Goal: Feedback & Contribution: Leave review/rating

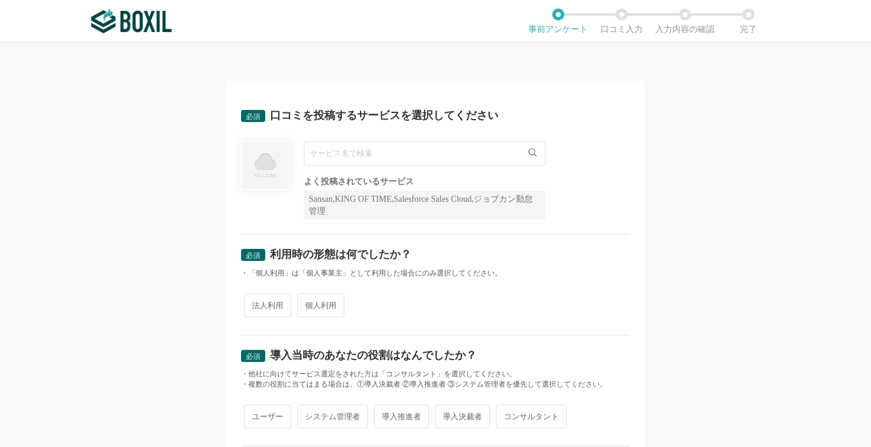
click at [385, 153] on input "text" at bounding box center [424, 153] width 241 height 24
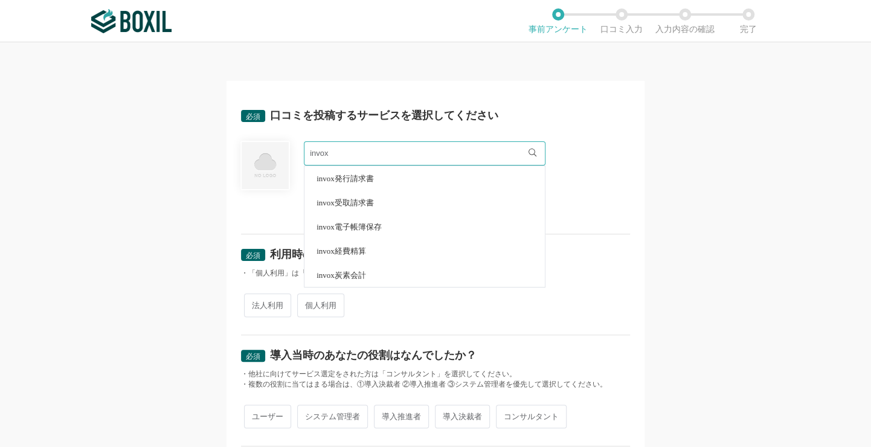
click at [348, 200] on span "invox受取請求書" at bounding box center [344, 203] width 57 height 8
type input "invox受取請求書"
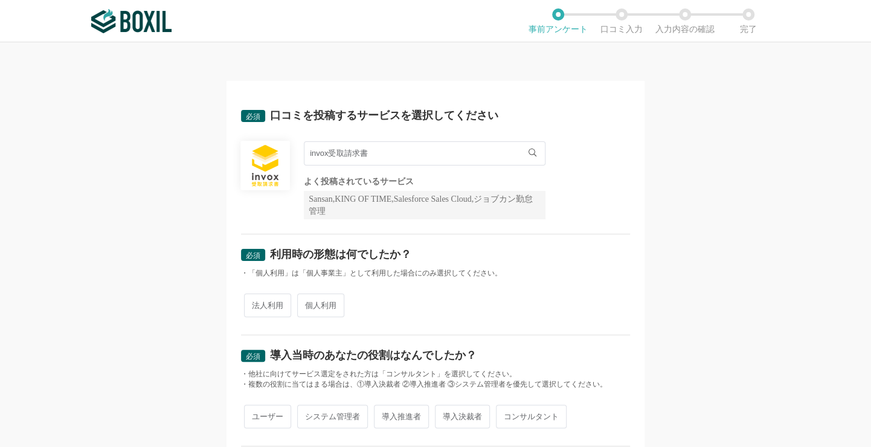
click at [270, 309] on span "法人利用" at bounding box center [267, 305] width 47 height 24
click at [255, 303] on input "法人利用" at bounding box center [251, 299] width 8 height 8
radio input "true"
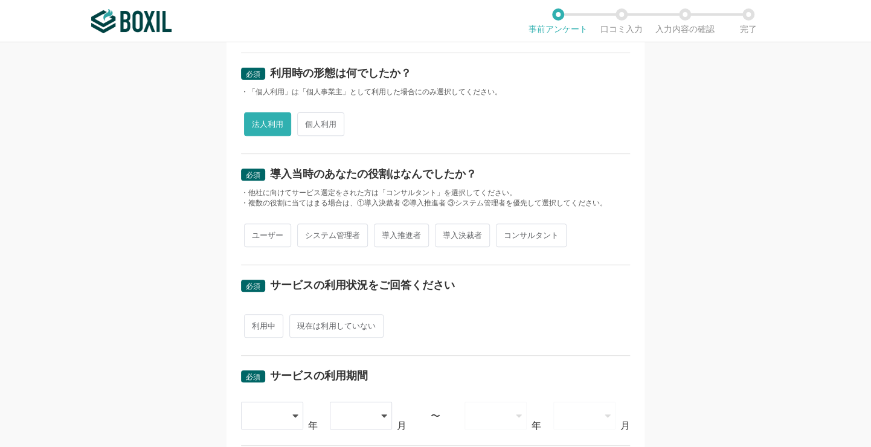
click at [395, 230] on span "導入推進者" at bounding box center [401, 235] width 55 height 24
click at [385, 230] on input "導入推進者" at bounding box center [381, 229] width 8 height 8
radio input "true"
click at [266, 327] on span "利用中" at bounding box center [263, 326] width 39 height 24
click at [255, 324] on input "利用中" at bounding box center [251, 320] width 8 height 8
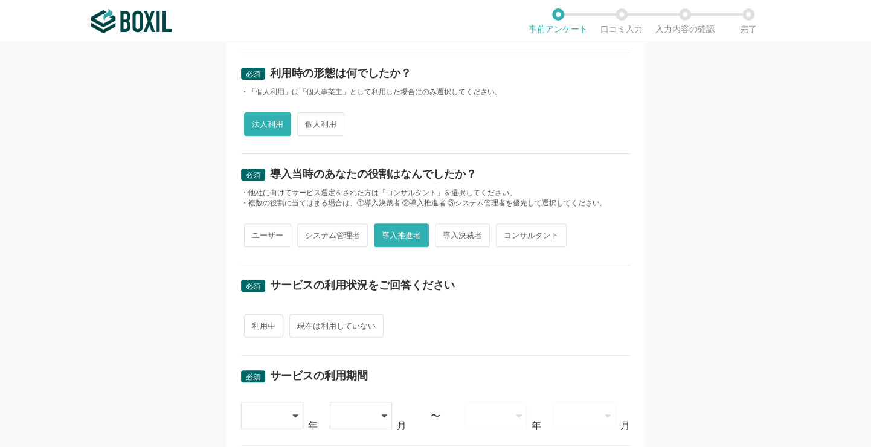
radio input "true"
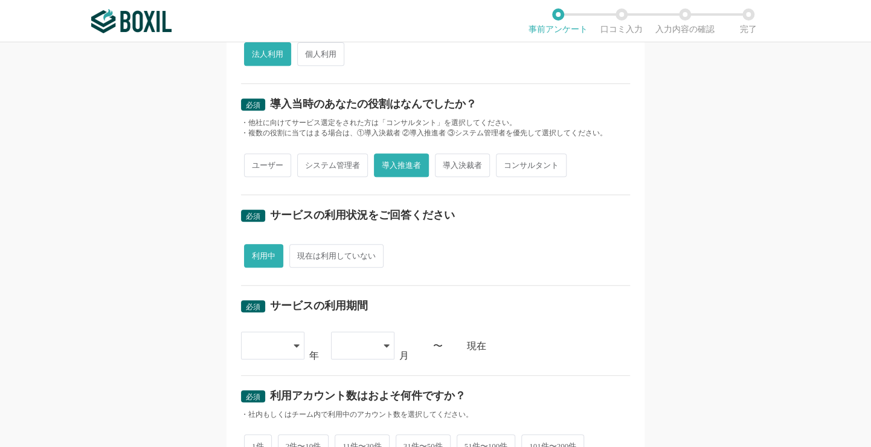
scroll to position [302, 0]
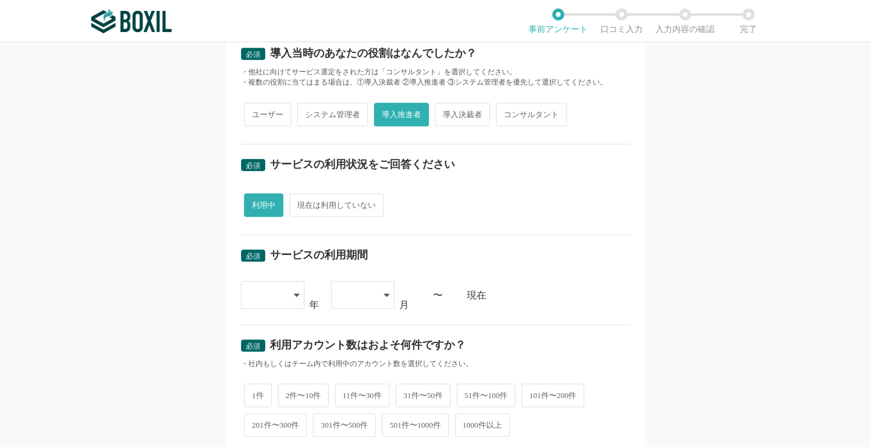
click at [293, 293] on icon at bounding box center [295, 294] width 5 height 3
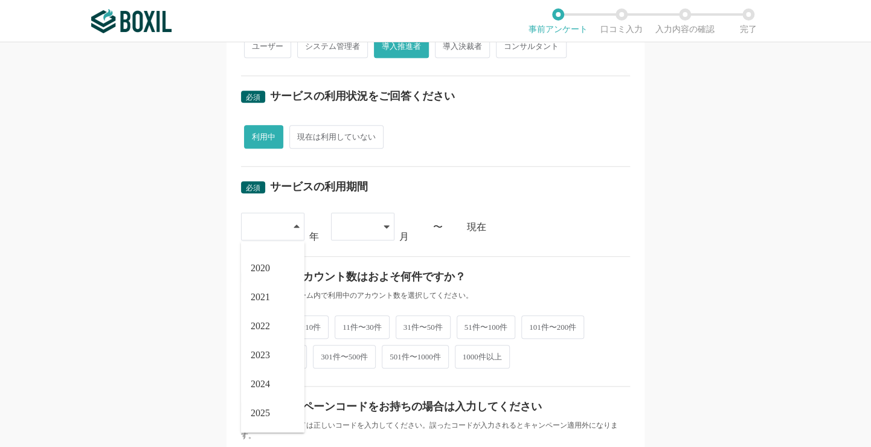
scroll to position [423, 0]
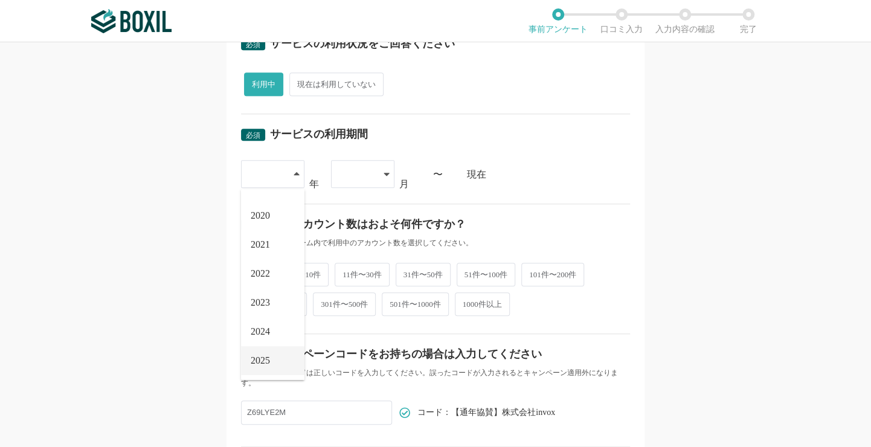
click at [267, 354] on li "2025" at bounding box center [272, 360] width 63 height 29
click at [383, 171] on icon at bounding box center [386, 174] width 6 height 10
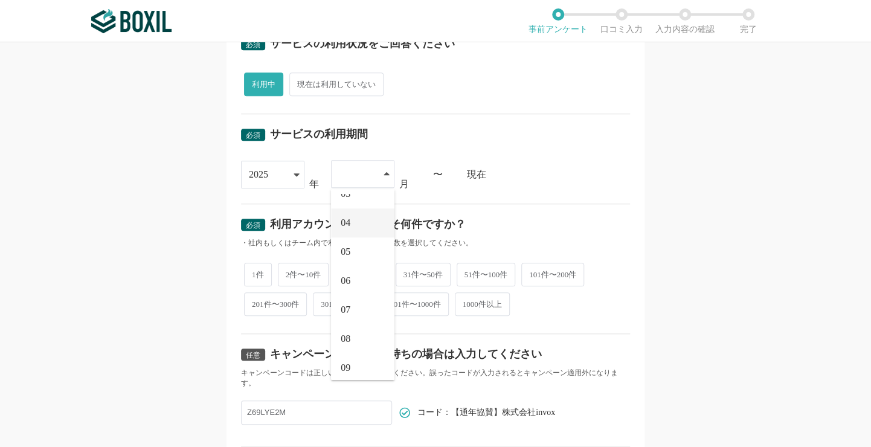
scroll to position [80, 0]
click at [359, 297] on li "07" at bounding box center [362, 302] width 63 height 29
click at [363, 271] on span "11件〜30件" at bounding box center [361, 273] width 55 height 24
click at [345, 271] on input "11件〜30件" at bounding box center [341, 267] width 8 height 8
radio input "true"
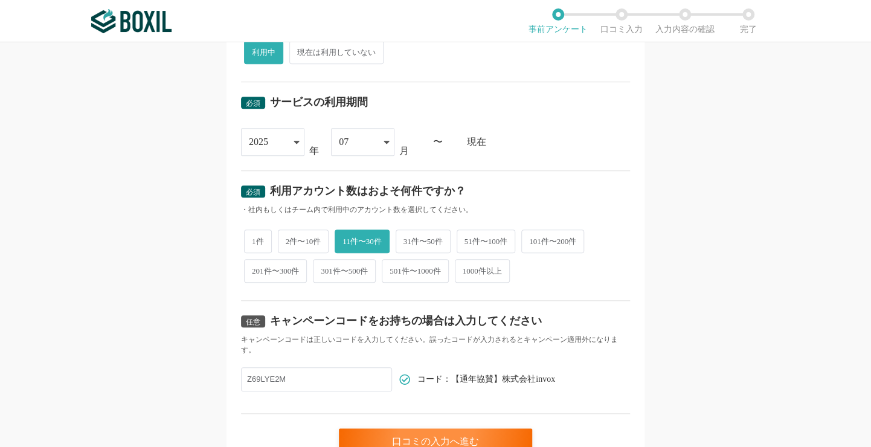
scroll to position [483, 0]
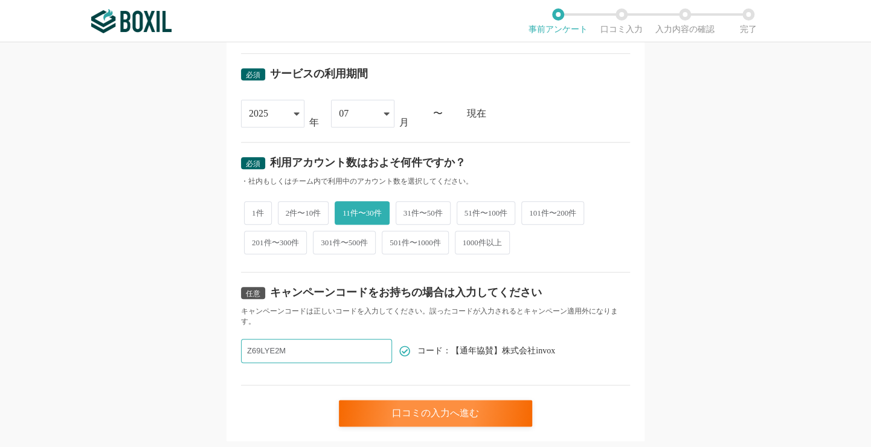
click at [345, 351] on input "Z69LYE2M" at bounding box center [316, 351] width 151 height 24
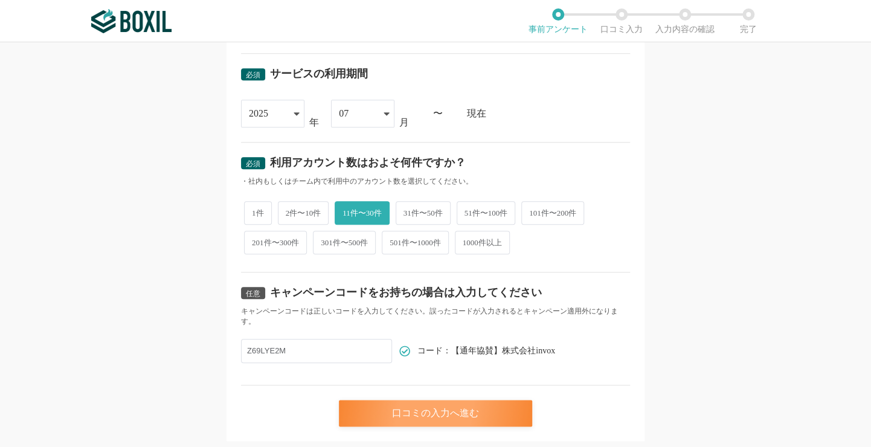
click at [443, 411] on div "口コミの入力へ進む" at bounding box center [435, 413] width 193 height 27
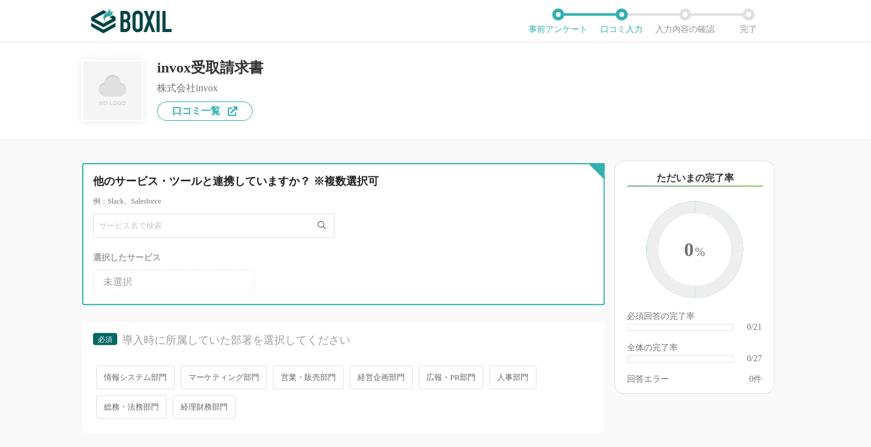
click at [249, 228] on input "text" at bounding box center [213, 226] width 241 height 24
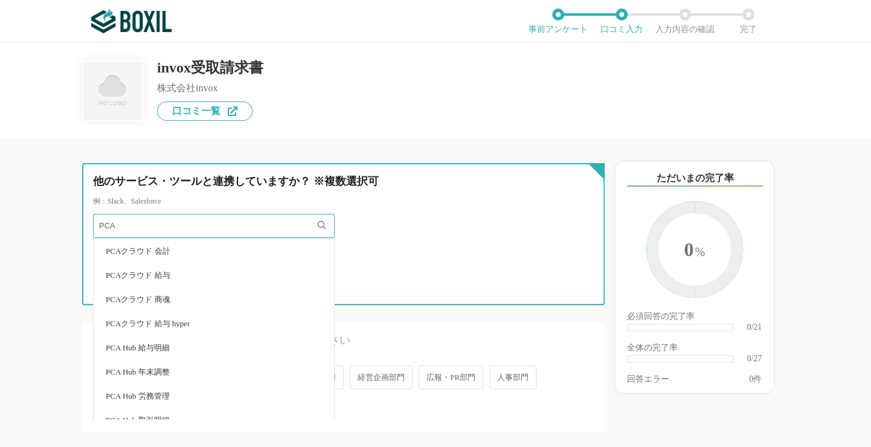
type input "PCA"
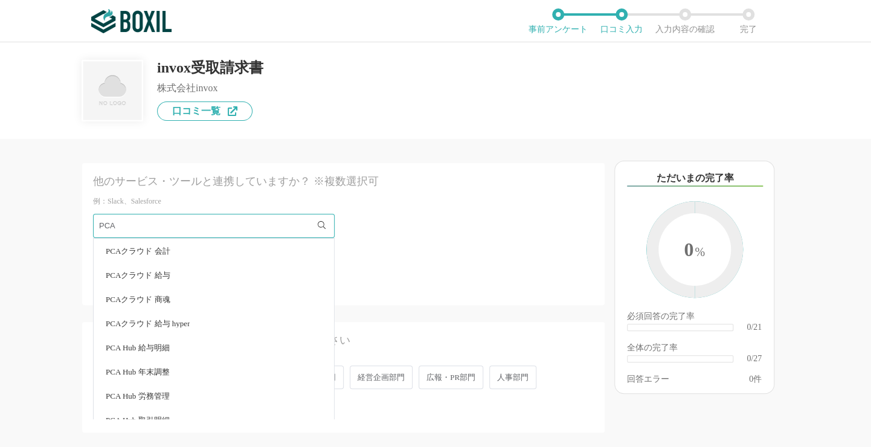
click at [161, 251] on span "PCAクラウド 会計" at bounding box center [138, 251] width 65 height 8
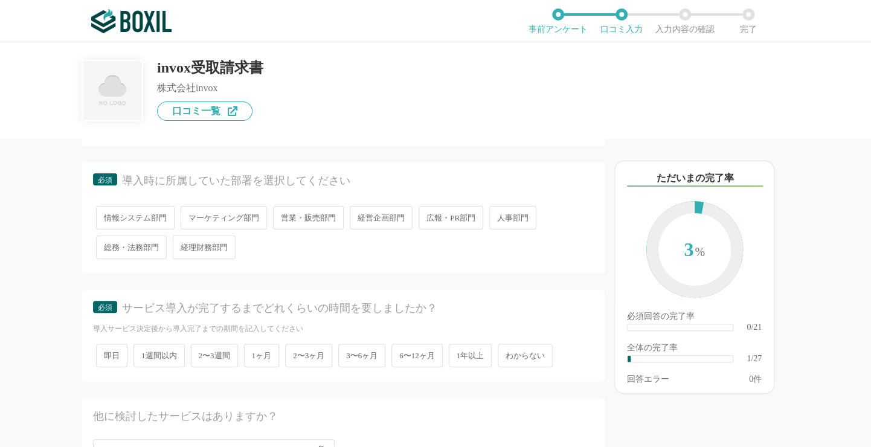
scroll to position [181, 0]
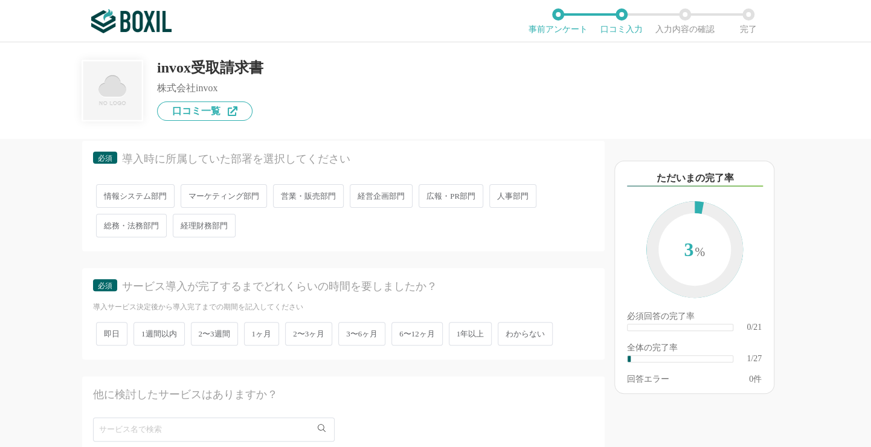
click at [215, 227] on span "経理財務部門" at bounding box center [204, 226] width 63 height 24
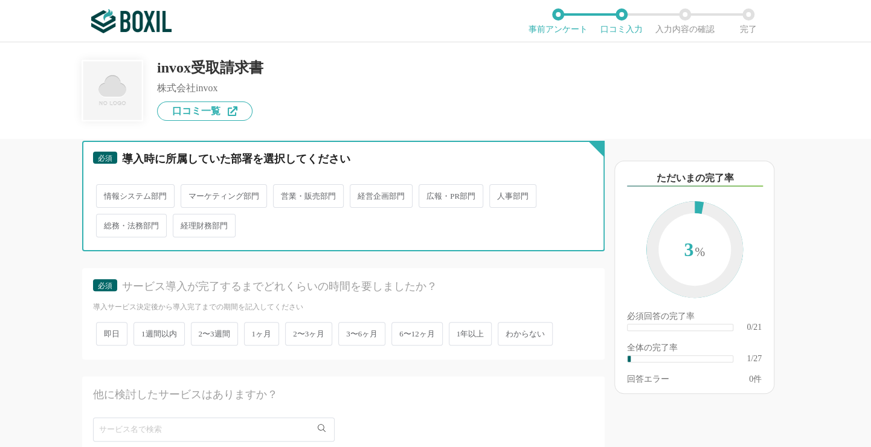
click at [184, 223] on input "経理財務部門" at bounding box center [180, 220] width 8 height 8
radio input "true"
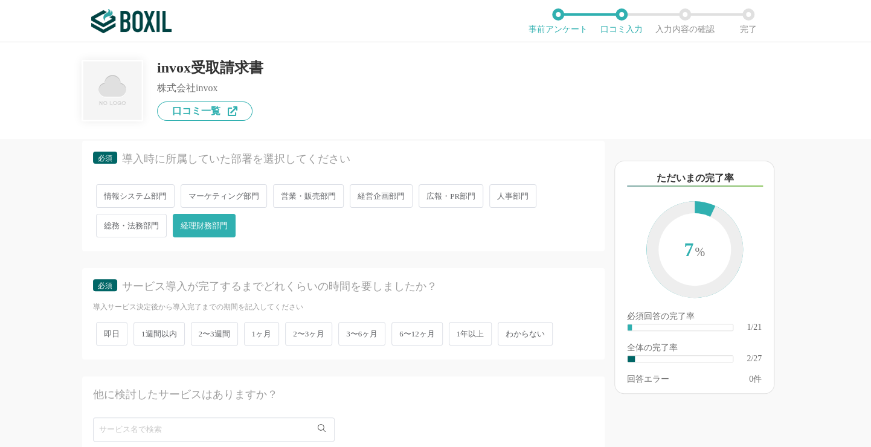
click at [316, 331] on span "2〜3ヶ月" at bounding box center [308, 334] width 47 height 24
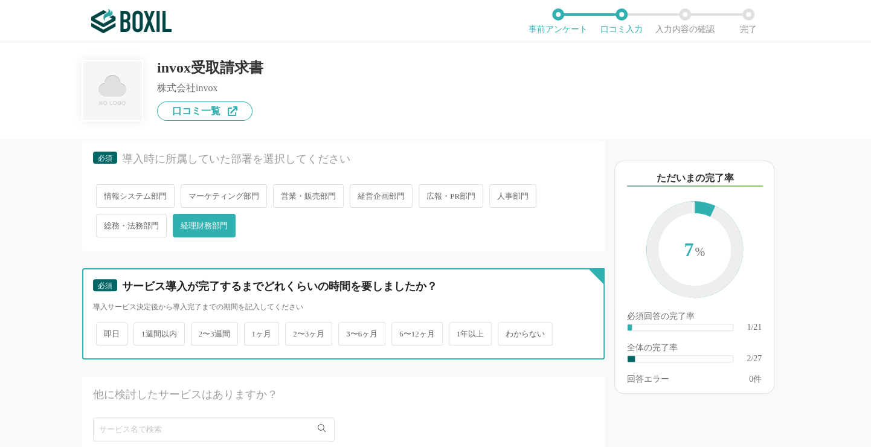
click at [296, 331] on input "2〜3ヶ月" at bounding box center [292, 328] width 8 height 8
radio input "true"
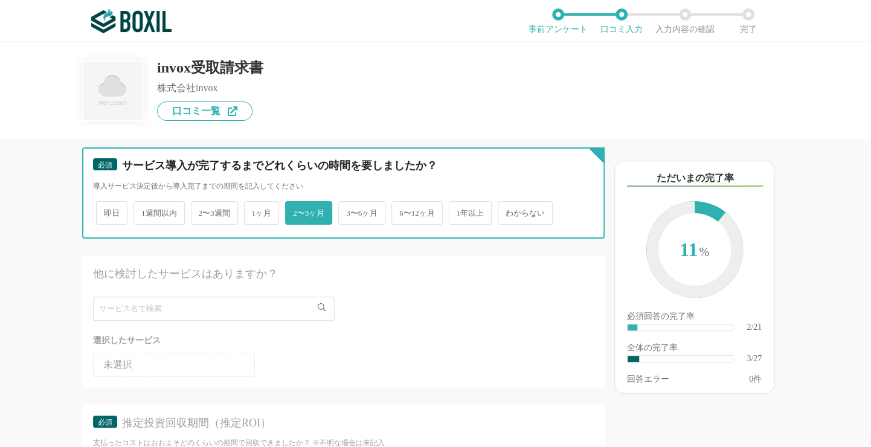
scroll to position [543, 0]
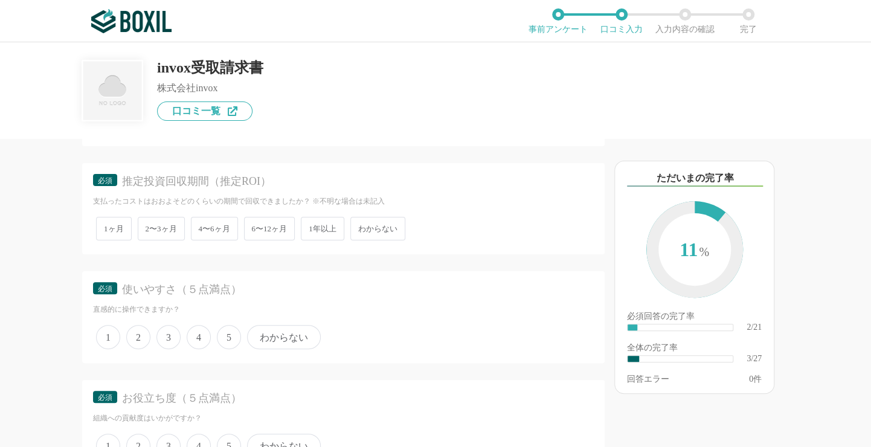
click at [211, 229] on span "4〜6ヶ月" at bounding box center [214, 229] width 47 height 24
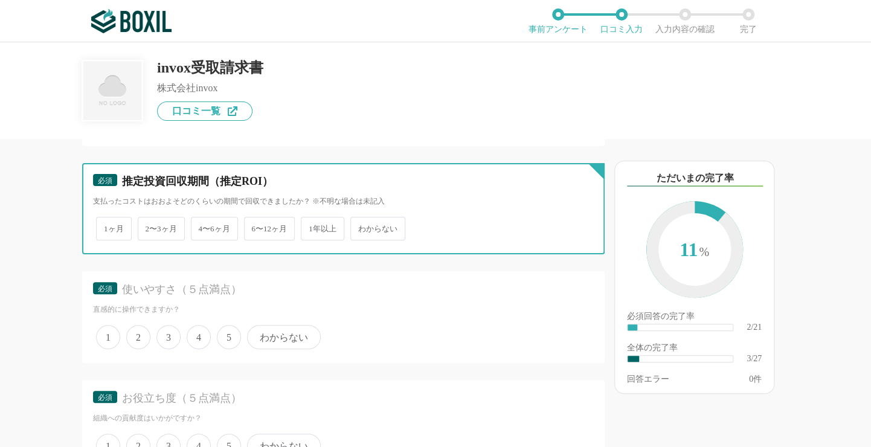
click at [202, 226] on input "4〜6ヶ月" at bounding box center [198, 223] width 8 height 8
radio input "true"
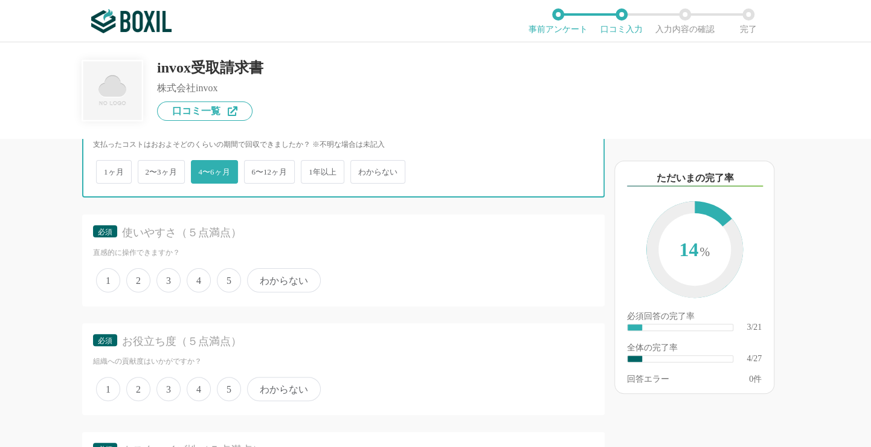
scroll to position [664, 0]
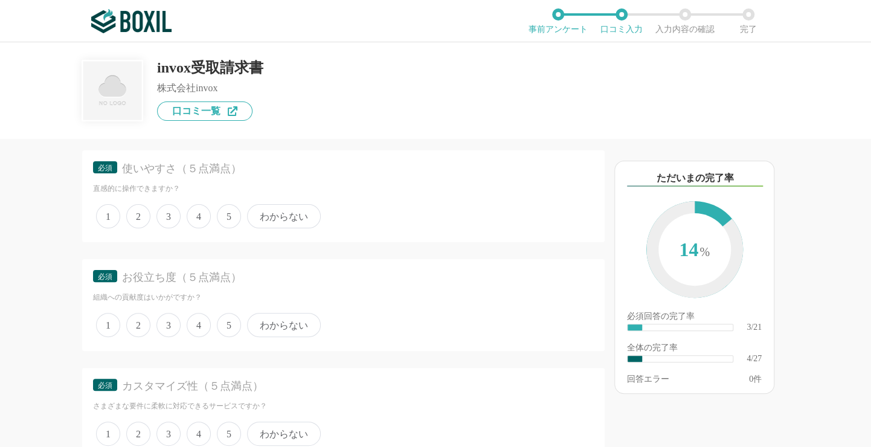
click at [227, 215] on span "5" at bounding box center [229, 216] width 24 height 24
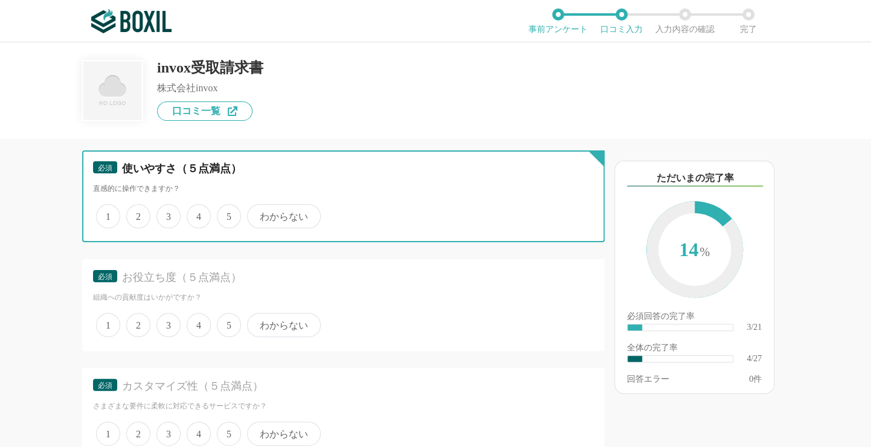
click at [227, 214] on input "5" at bounding box center [224, 210] width 8 height 8
radio input "true"
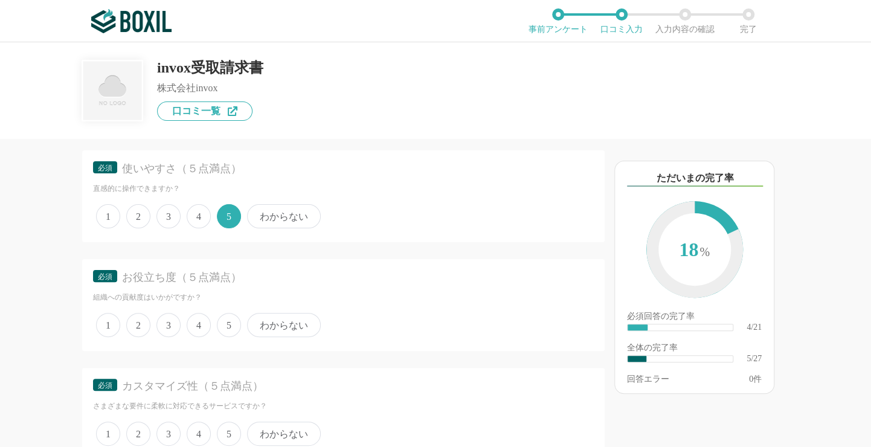
click at [230, 319] on span "5" at bounding box center [229, 325] width 24 height 24
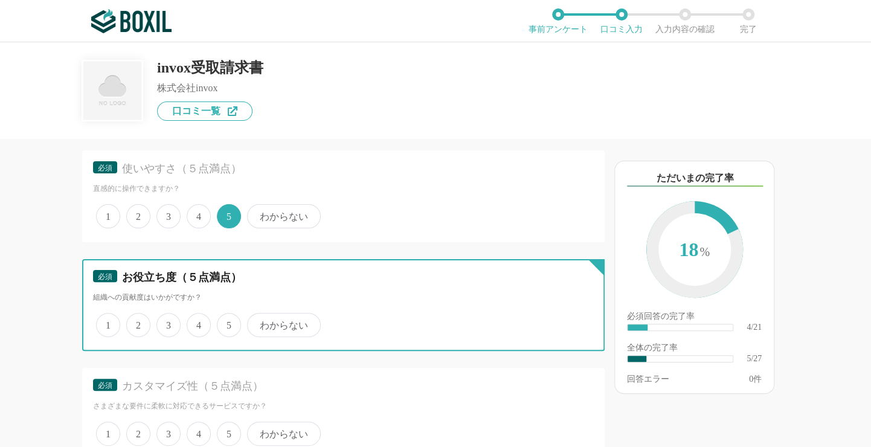
click at [228, 319] on input "5" at bounding box center [224, 319] width 8 height 8
radio input "true"
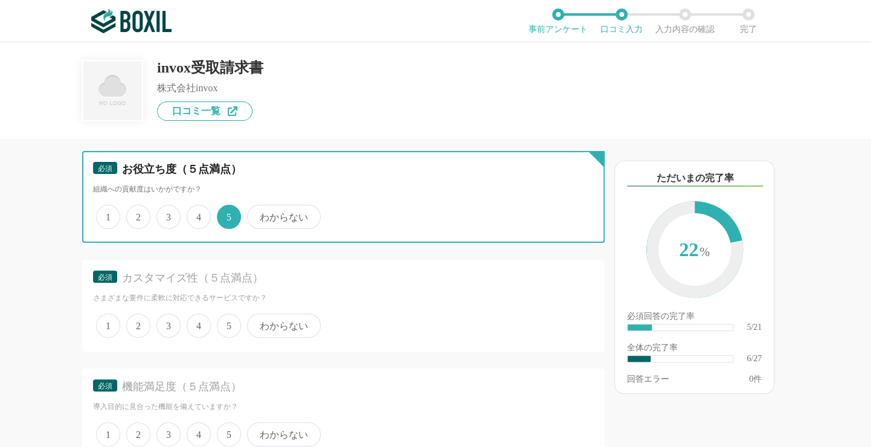
scroll to position [845, 0]
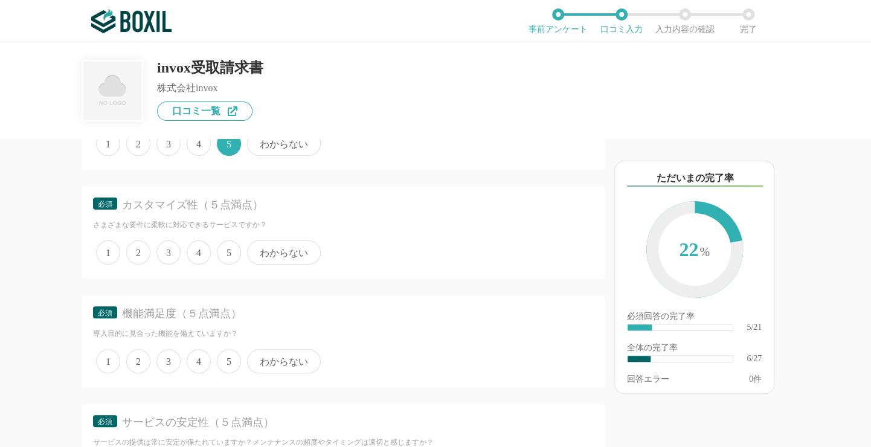
click at [194, 246] on span "4" at bounding box center [199, 252] width 24 height 24
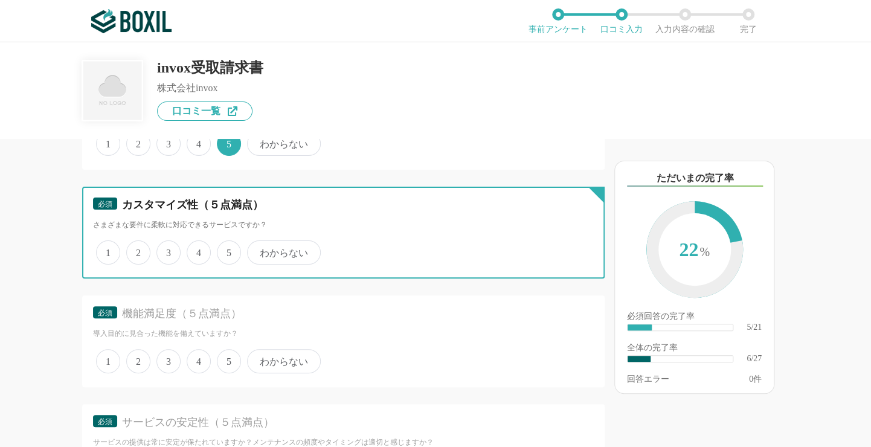
click at [194, 246] on input "4" at bounding box center [194, 246] width 8 height 8
radio input "true"
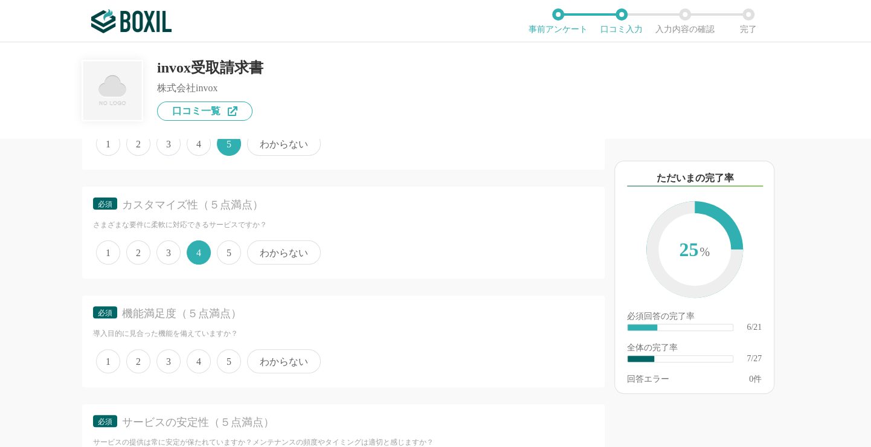
click at [196, 357] on span "4" at bounding box center [199, 361] width 24 height 24
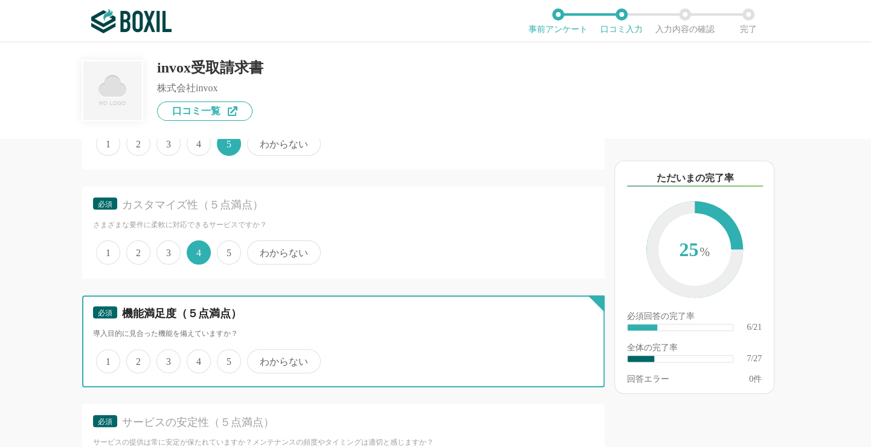
click at [196, 357] on input "4" at bounding box center [194, 355] width 8 height 8
radio input "true"
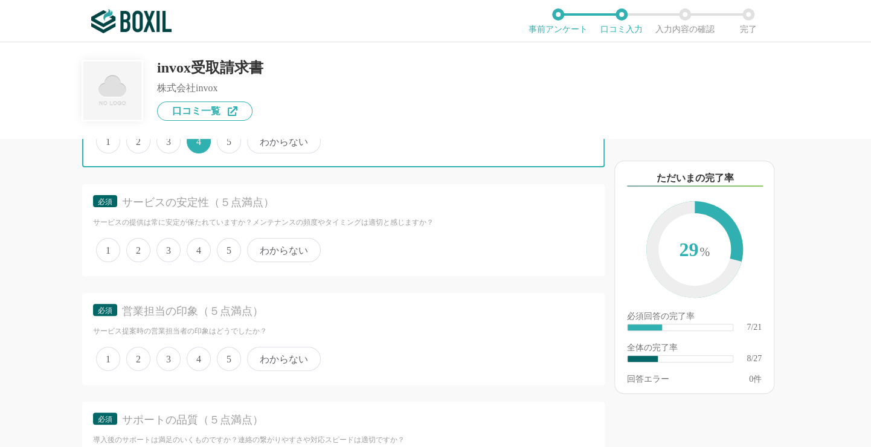
scroll to position [1087, 0]
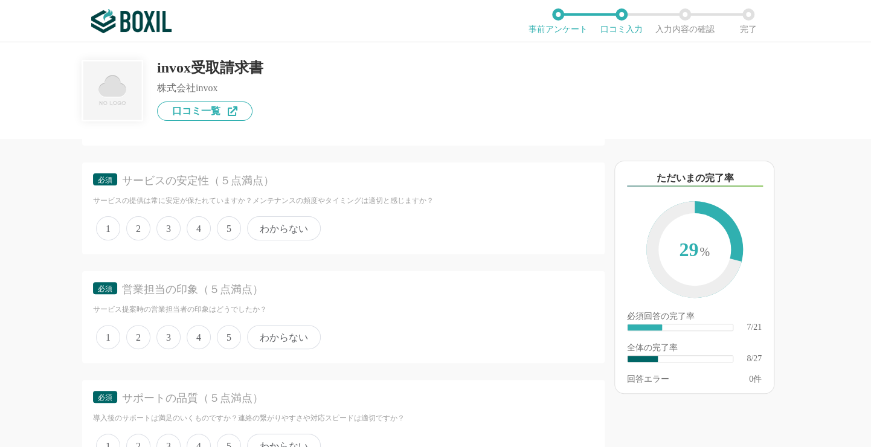
click at [197, 222] on span "4" at bounding box center [199, 228] width 24 height 24
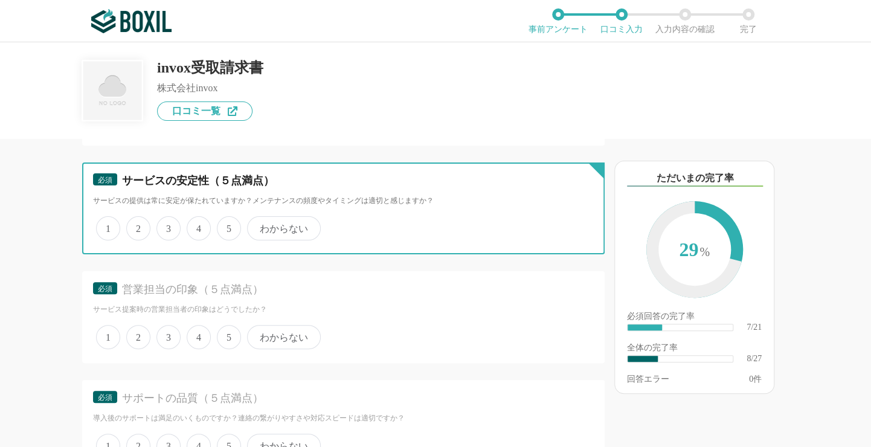
click at [197, 222] on input "4" at bounding box center [194, 222] width 8 height 8
radio input "true"
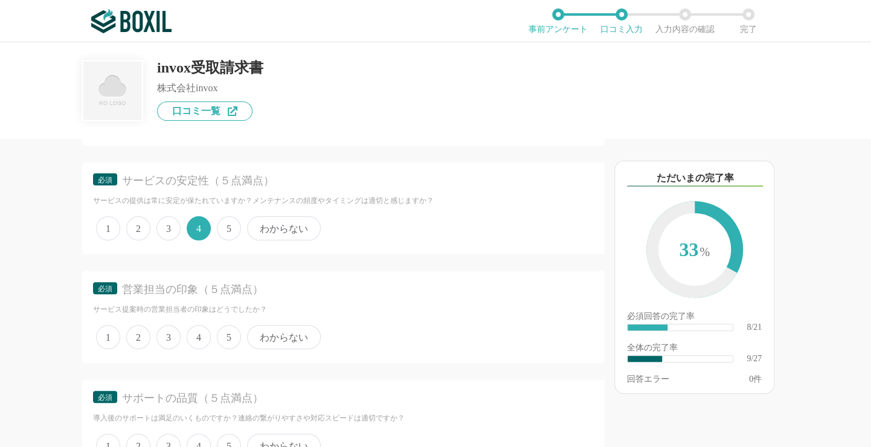
click at [228, 327] on span "5" at bounding box center [229, 337] width 24 height 24
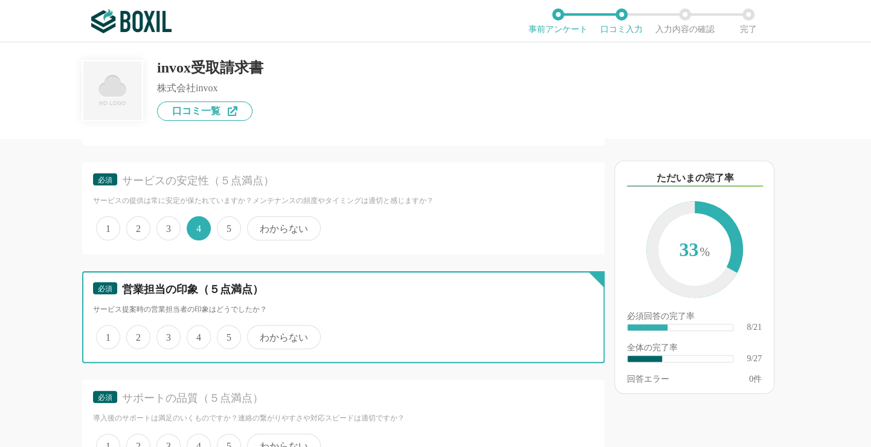
click at [228, 327] on input "5" at bounding box center [224, 331] width 8 height 8
radio input "true"
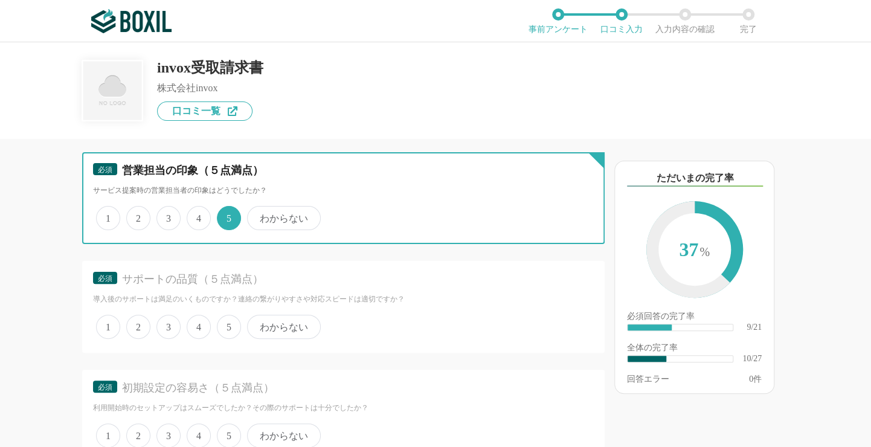
scroll to position [1207, 0]
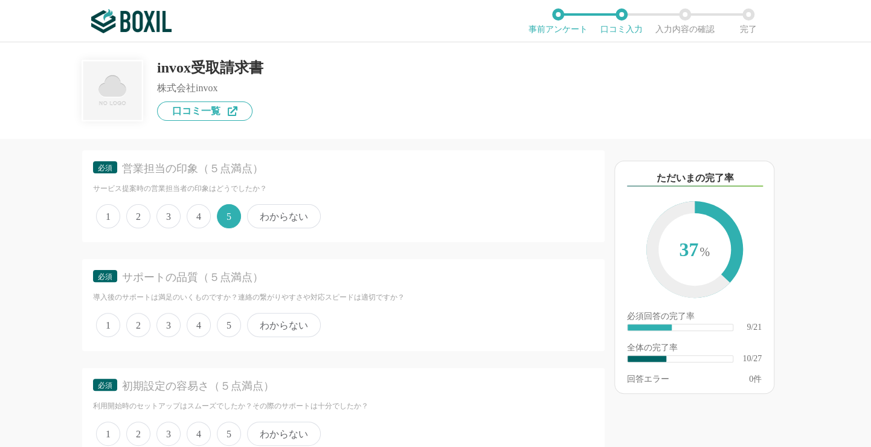
click at [228, 319] on span "5" at bounding box center [229, 325] width 24 height 24
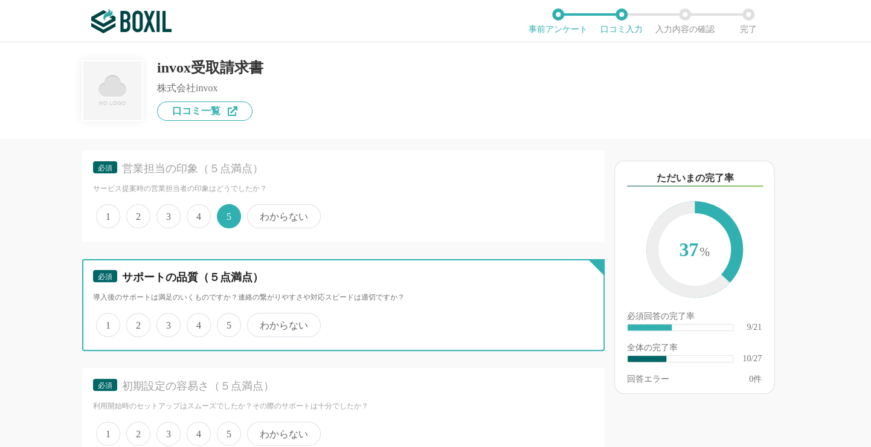
click at [228, 319] on input "5" at bounding box center [224, 319] width 8 height 8
radio input "true"
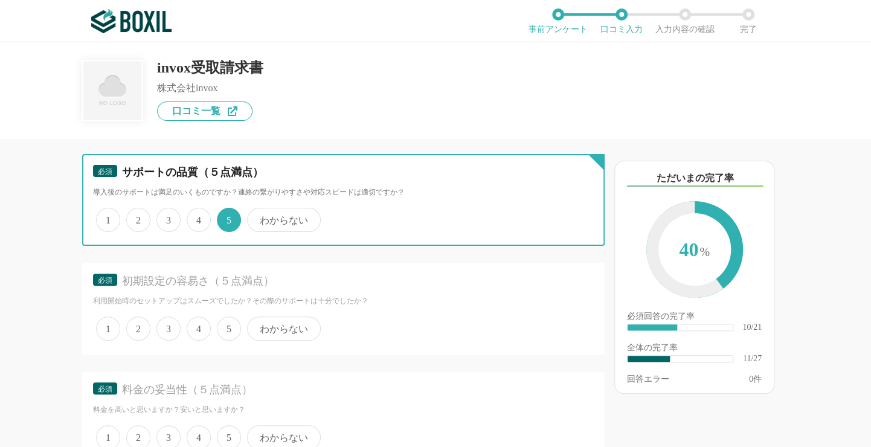
scroll to position [1328, 0]
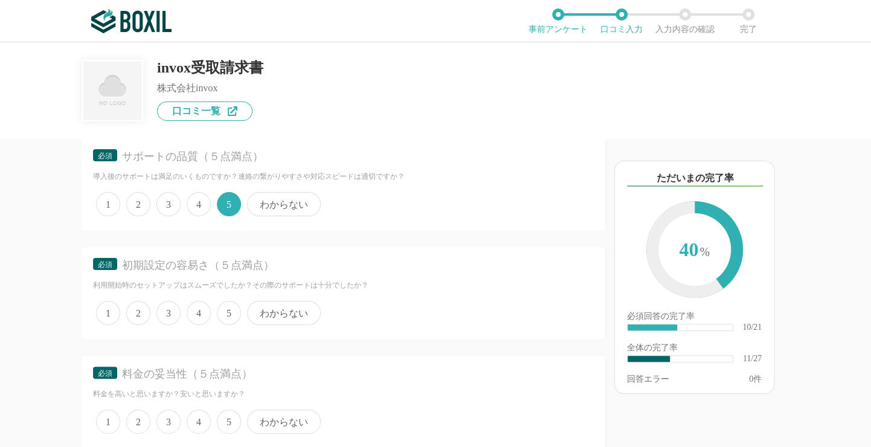
click at [199, 199] on span "4" at bounding box center [199, 204] width 24 height 24
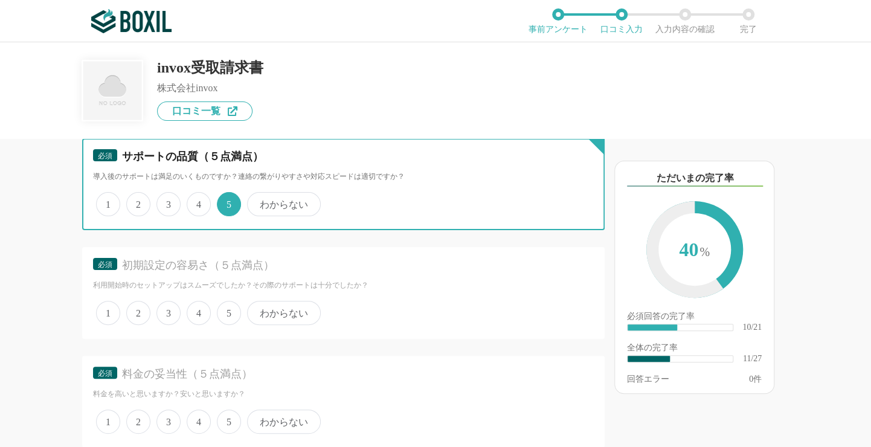
click at [197, 199] on input "4" at bounding box center [194, 198] width 8 height 8
radio input "true"
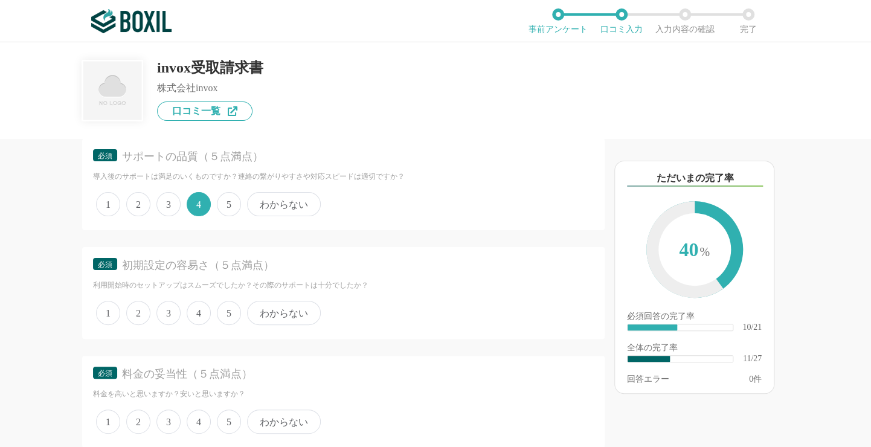
click at [162, 302] on span "3" at bounding box center [168, 313] width 24 height 24
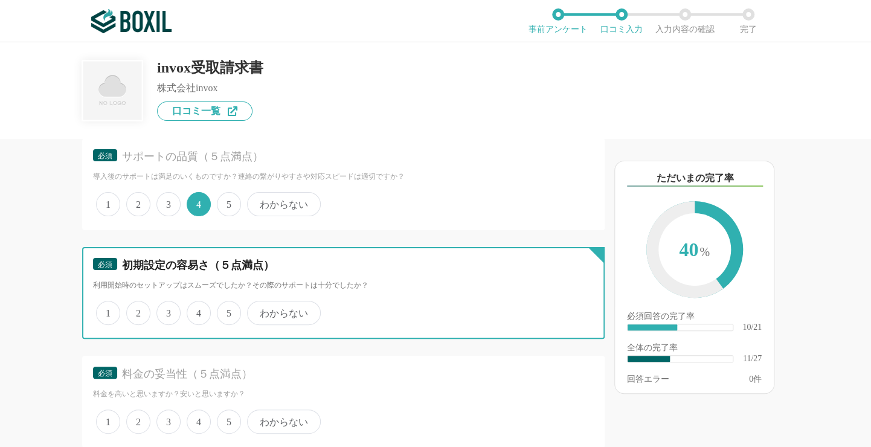
click at [162, 302] on input "3" at bounding box center [163, 306] width 8 height 8
radio input "true"
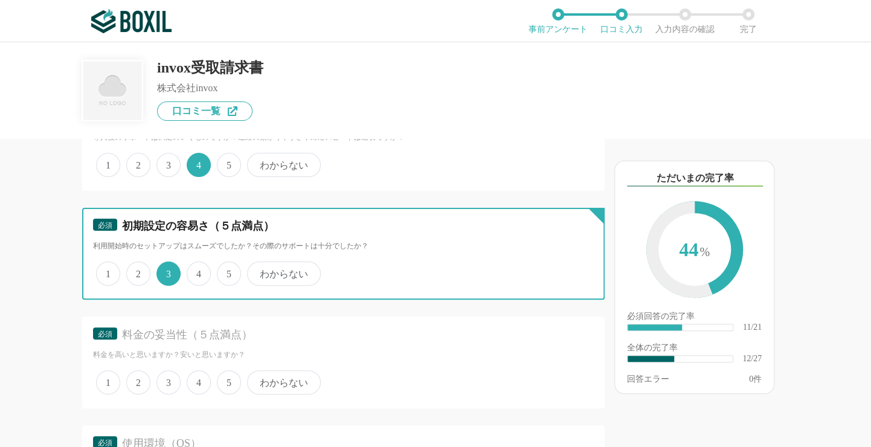
scroll to position [1389, 0]
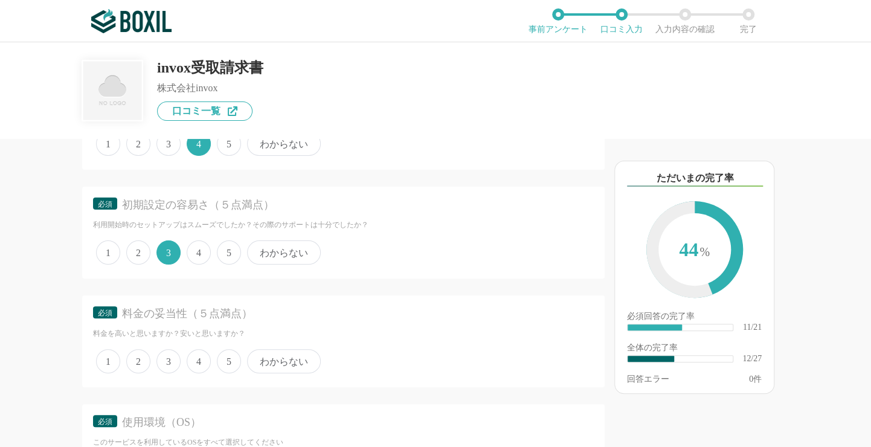
click at [131, 243] on span "2" at bounding box center [138, 252] width 24 height 24
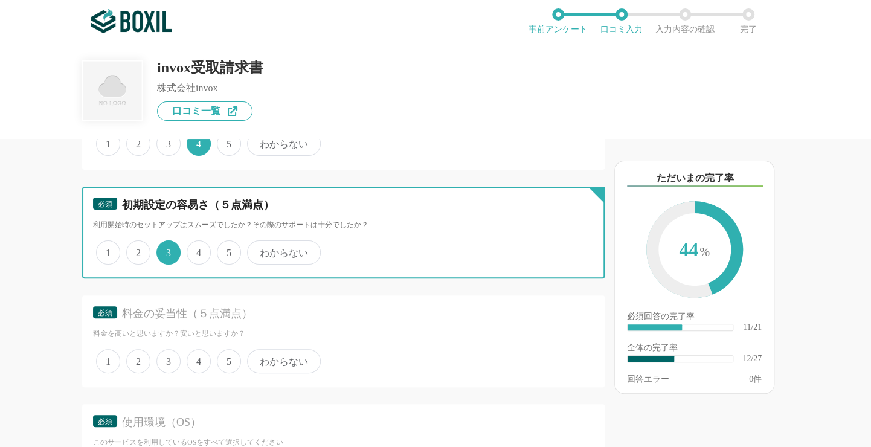
click at [131, 243] on input "2" at bounding box center [133, 246] width 8 height 8
radio input "true"
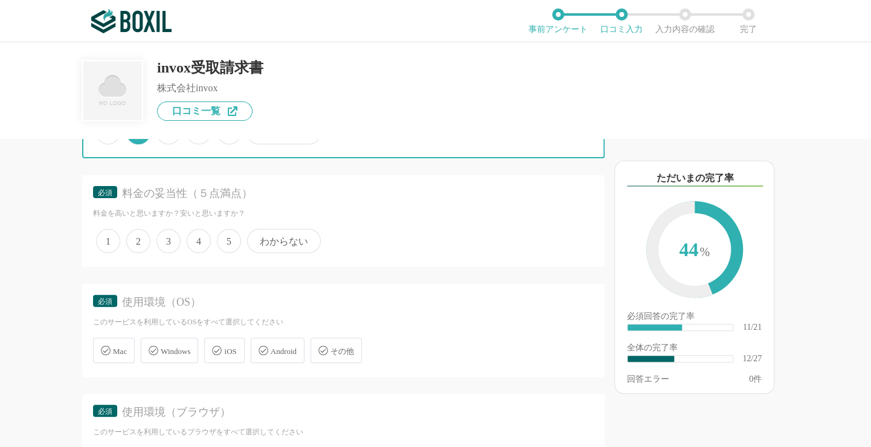
scroll to position [1509, 0]
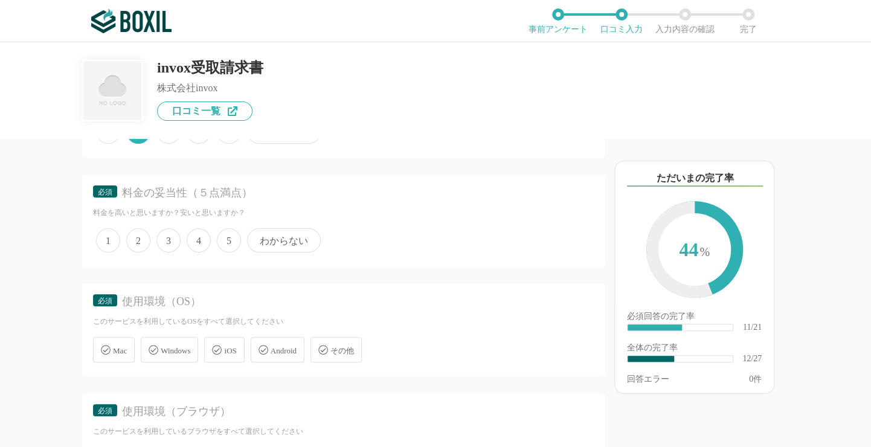
click at [196, 230] on span "4" at bounding box center [199, 240] width 24 height 24
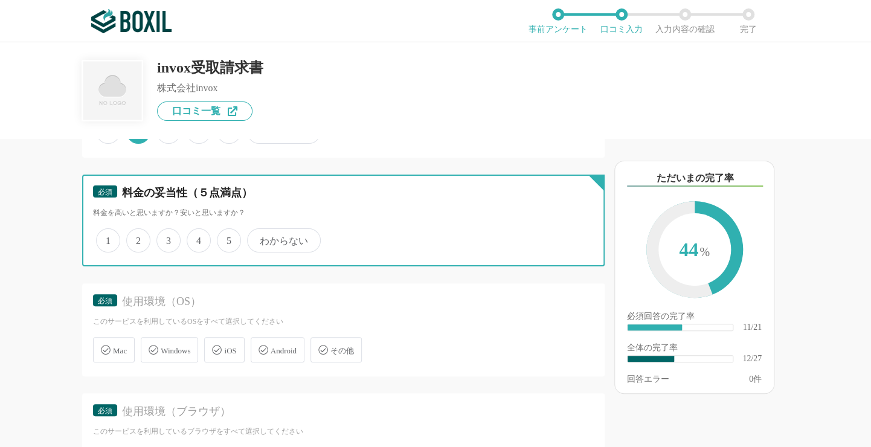
click at [196, 230] on input "4" at bounding box center [194, 234] width 8 height 8
radio input "true"
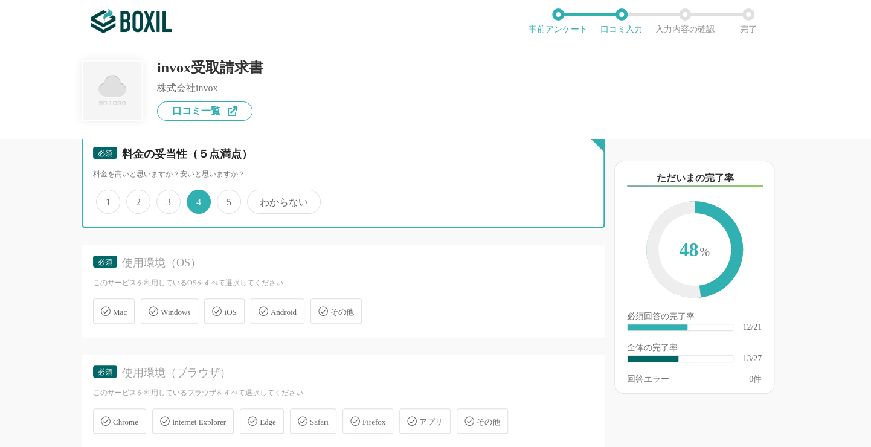
scroll to position [1570, 0]
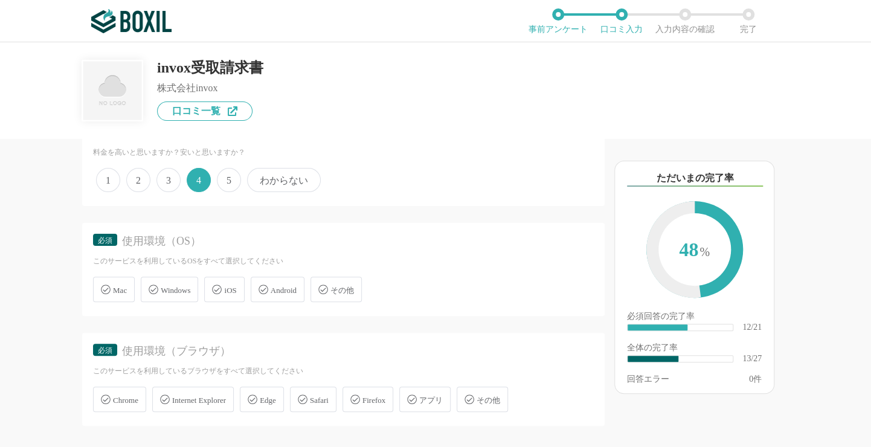
click at [196, 284] on div "Windows" at bounding box center [169, 289] width 57 height 25
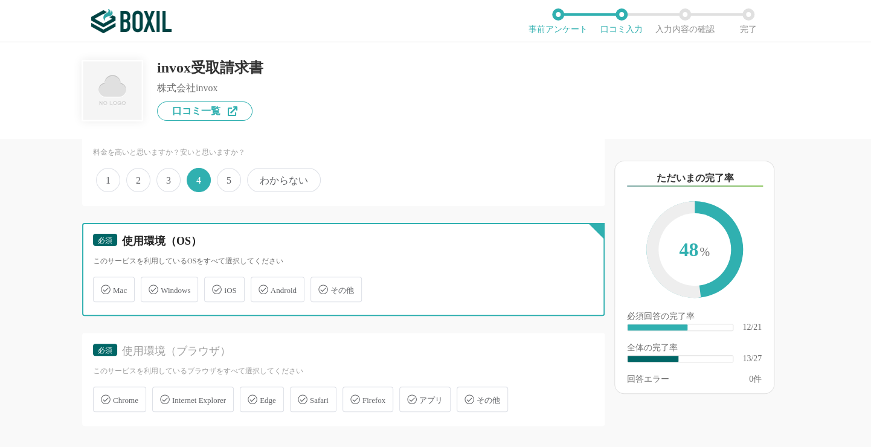
click at [151, 284] on input "Windows" at bounding box center [147, 282] width 8 height 8
checkbox input "true"
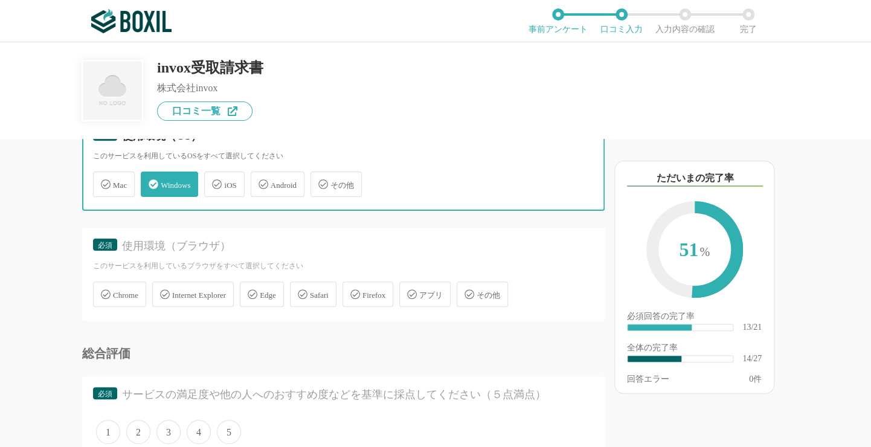
scroll to position [1751, 0]
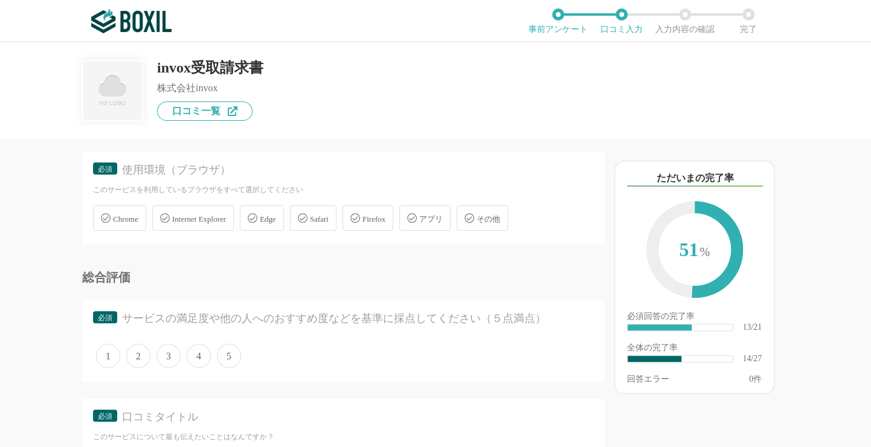
click at [208, 214] on span "Internet Explorer" at bounding box center [199, 218] width 54 height 9
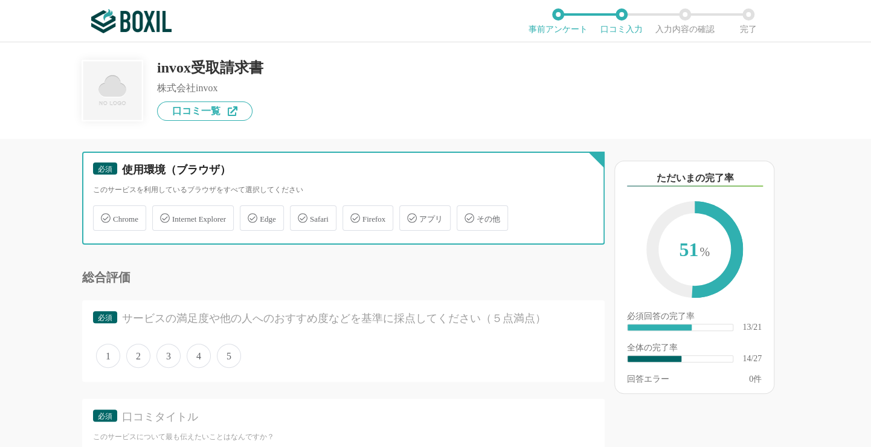
click at [162, 207] on input "Internet Explorer" at bounding box center [159, 211] width 8 height 8
checkbox input "true"
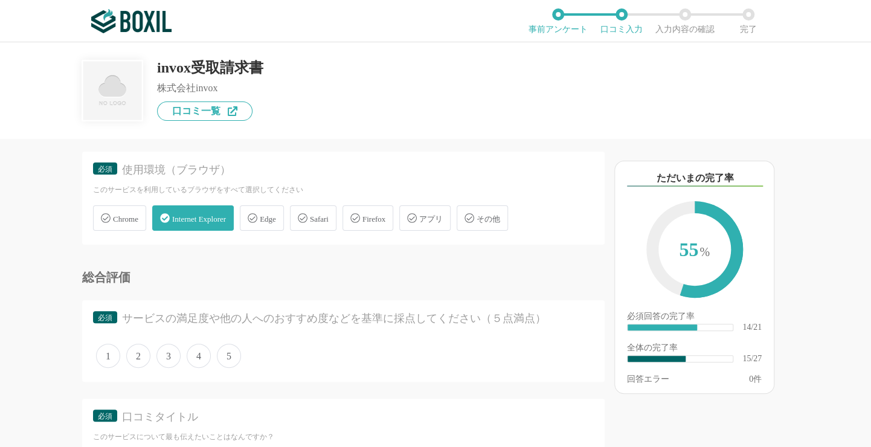
click at [125, 214] on span "Chrome" at bounding box center [125, 218] width 25 height 9
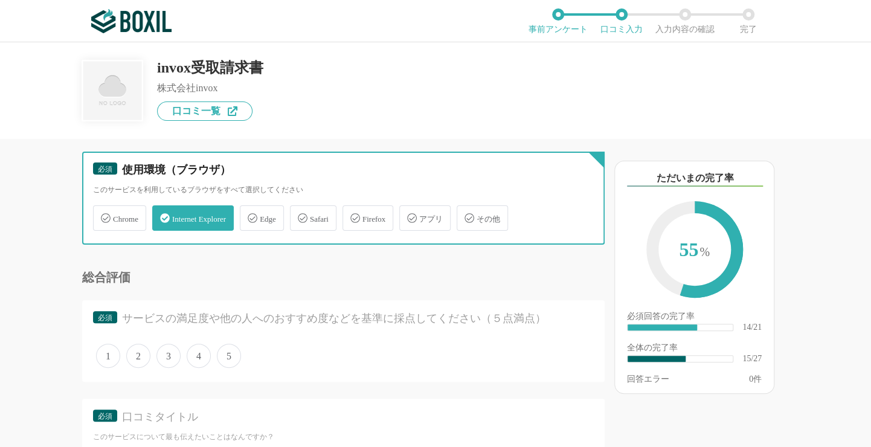
click at [103, 207] on input "Chrome" at bounding box center [99, 211] width 8 height 8
checkbox input "true"
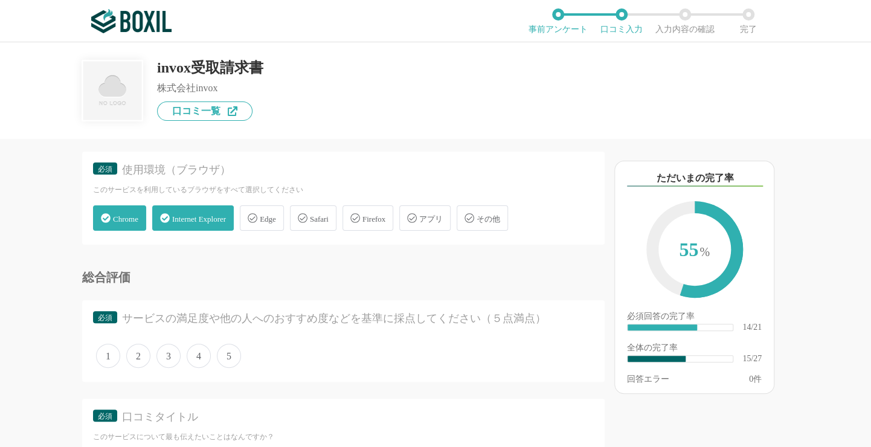
click at [271, 214] on span "Edge" at bounding box center [268, 218] width 16 height 9
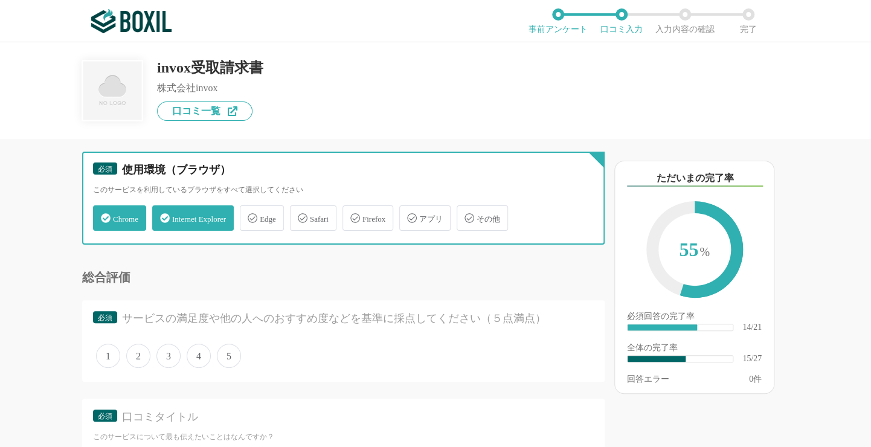
click at [250, 207] on input "Edge" at bounding box center [246, 211] width 8 height 8
checkbox input "true"
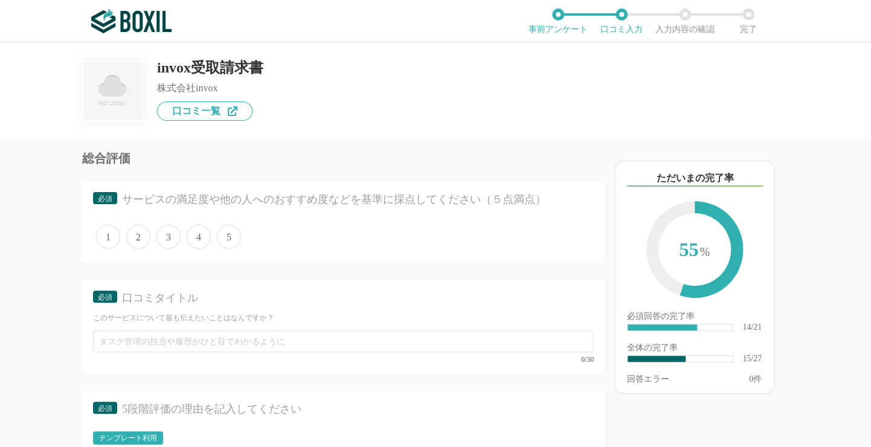
scroll to position [1872, 0]
click at [224, 225] on span "5" at bounding box center [229, 235] width 24 height 24
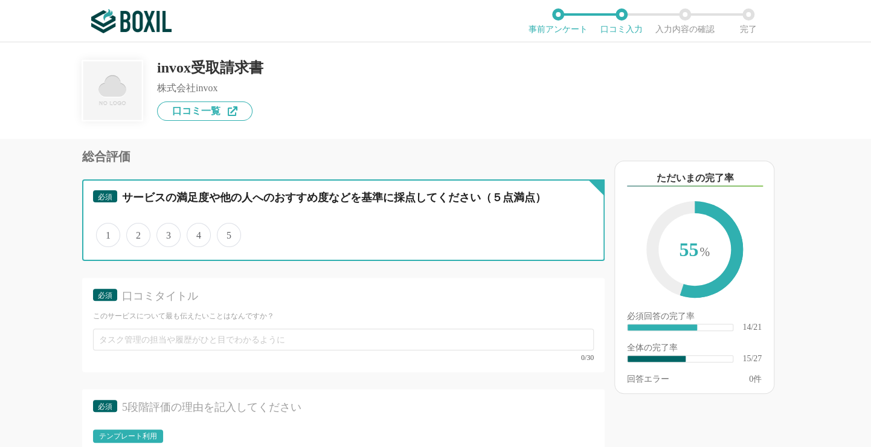
click at [224, 225] on input "5" at bounding box center [224, 229] width 8 height 8
radio input "true"
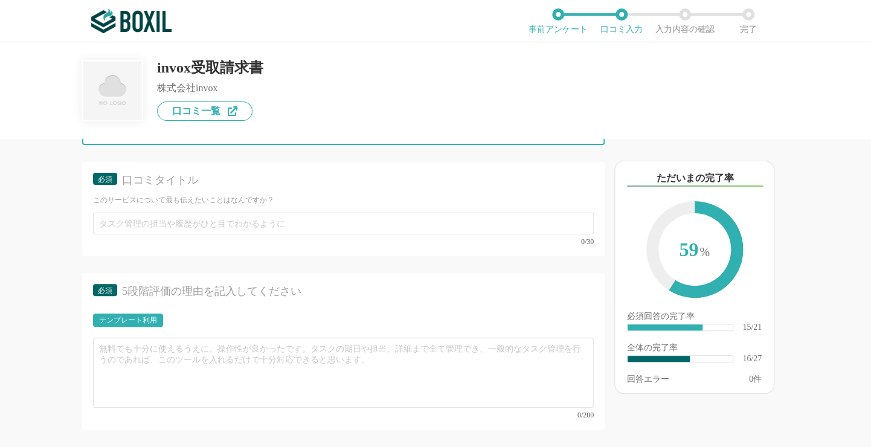
scroll to position [1992, 0]
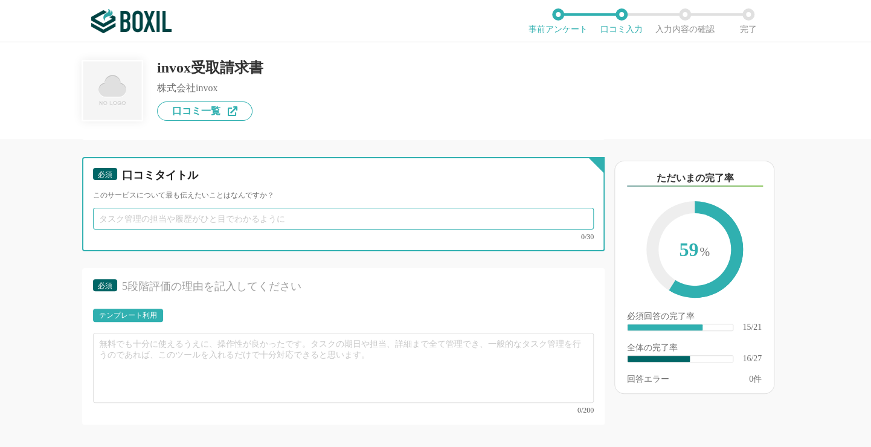
click at [138, 210] on input "text" at bounding box center [343, 219] width 500 height 22
click at [141, 215] on input "text" at bounding box center [343, 219] width 500 height 22
type input "d"
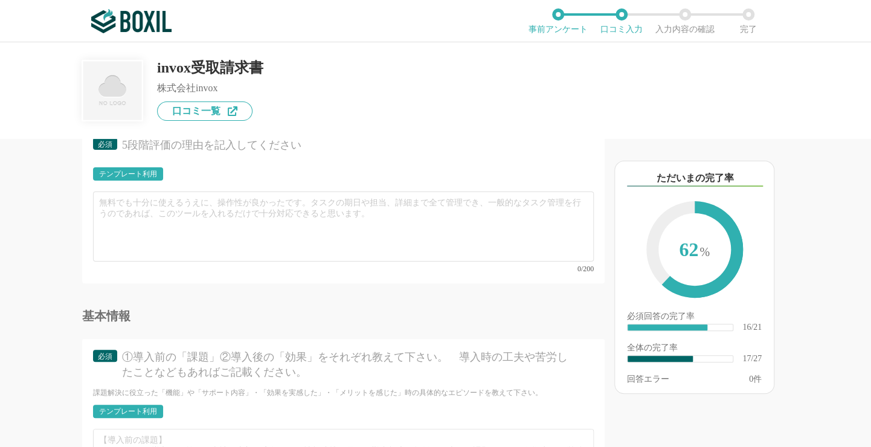
scroll to position [2113, 0]
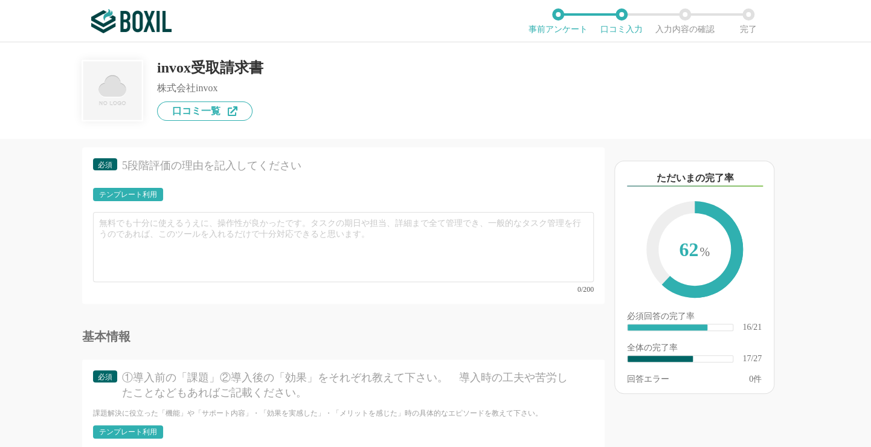
type input "導入初期は予想以上に大変、でも3か月後にはないと困る存在に"
click at [136, 191] on div "テンプレート利用" at bounding box center [128, 194] width 58 height 7
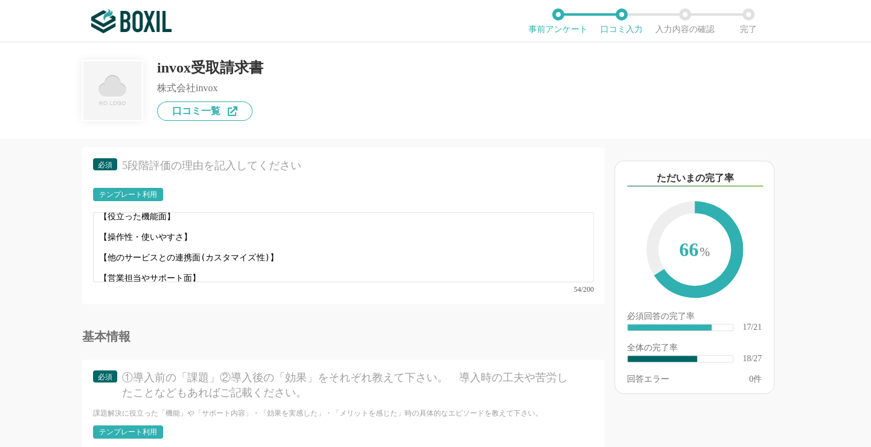
scroll to position [8, 0]
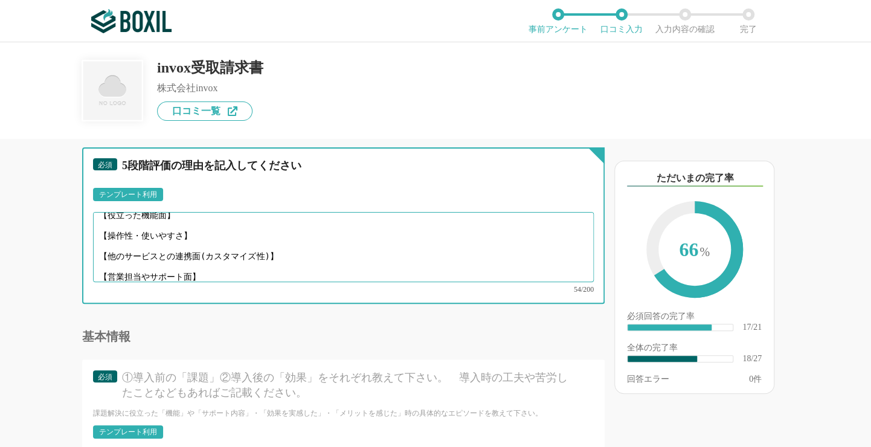
click at [101, 212] on textarea "【役立った機能面】 【操作性・使いやすさ】 【他のサービスとの連携面(カスタマイズ性)】 【営業担当やサポート面】" at bounding box center [343, 247] width 500 height 70
drag, startPoint x: 100, startPoint y: 208, endPoint x: 234, endPoint y: 270, distance: 148.6
click at [234, 270] on div "【役立った機能面】 【操作性・使いやすさ】 【他のサービスとの連携面(カスタマイズ性)】 【営業担当やサポート面】 54/200" at bounding box center [343, 252] width 500 height 81
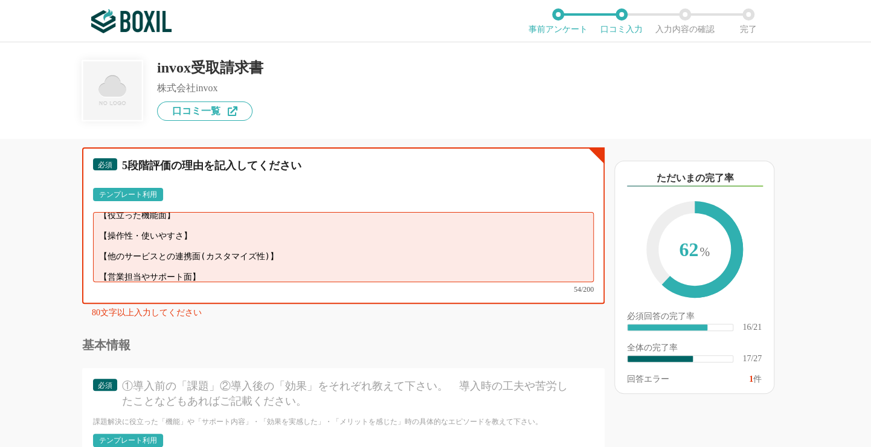
click at [249, 229] on textarea "【役立った機能面】 【操作性・使いやすさ】 【他のサービスとの連携面(カスタマイズ性)】 【営業担当やサポート面】" at bounding box center [343, 247] width 500 height 70
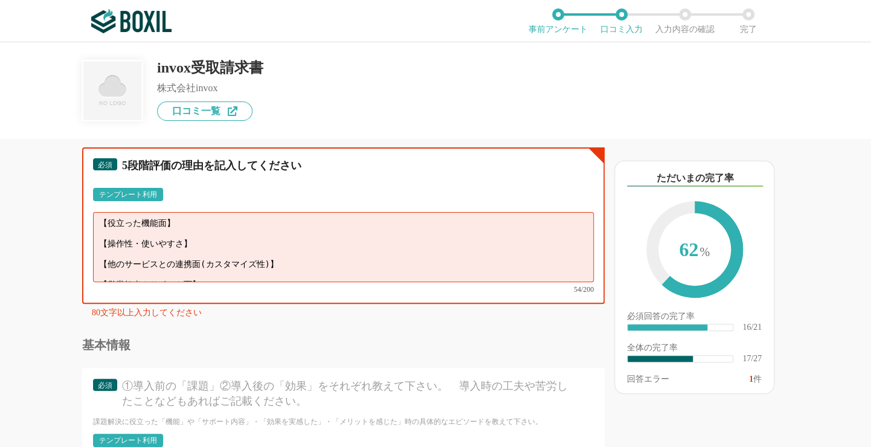
click at [116, 221] on textarea "【役立った機能面】 【操作性・使いやすさ】 【他のサービスとの連携面(カスタマイズ性)】 【営業担当やサポート面】" at bounding box center [343, 247] width 500 height 70
click at [109, 222] on textarea "【役立った機能面】 【操作性・使いやすさ】 【他のサービスとの連携面(カスタマイズ性)】 【営業担当やサポート面】" at bounding box center [343, 247] width 500 height 70
paste textarea "フォーマットがバラバラな請求書でもデータ化できるので、取引先ごとに対応を変える必要がなくなった。 承認フローがシステム上で管理できるため、「誰で止まっているか…"
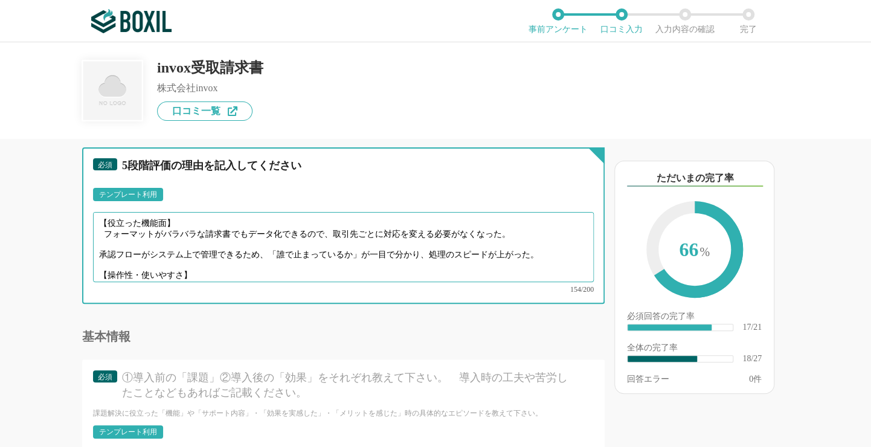
click at [103, 222] on textarea "【役立った機能面】 フォーマットがバラバラな請求書でもデータ化できるので、取引先ごとに対応を変える必要がなくなった。 承認フローがシステム上で管理できるため、…" at bounding box center [343, 247] width 500 height 70
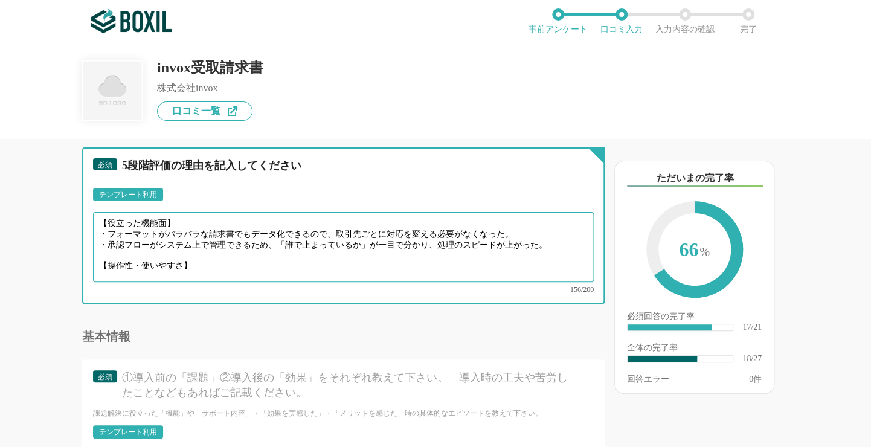
click at [192, 245] on textarea "【役立った機能面】 ・フォーマットがバラバラな請求書でもデータ化できるので、取引先ごとに対応を変える必要がなくなった。 ・承認フローがシステム上で管理できるた…" at bounding box center [343, 247] width 500 height 70
paste textarea "UIがシンプルで直感的に操作できるので、経理経験が浅いメンバーでもすぐに慣れた。 紙やExcelから移行したときの不安はあったが、画面遷移も分かりやすく、日常…"
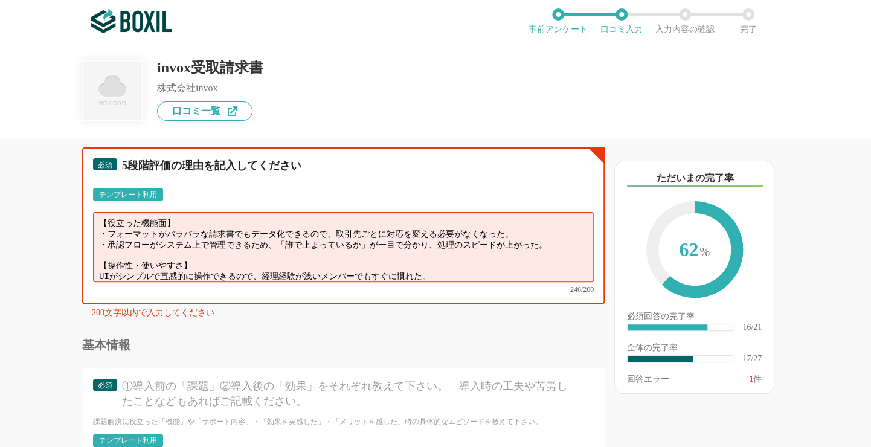
scroll to position [11, 0]
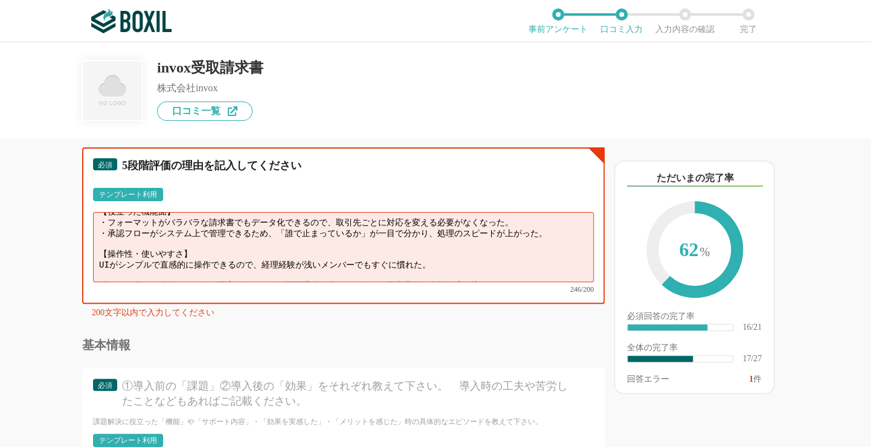
click at [97, 238] on textarea "【役立った機能面】 ・フォーマットがバラバラな請求書でもデータ化できるので、取引先ごとに対応を変える必要がなくなった。 ・承認フローがシステム上で管理できるた…" at bounding box center [343, 247] width 500 height 70
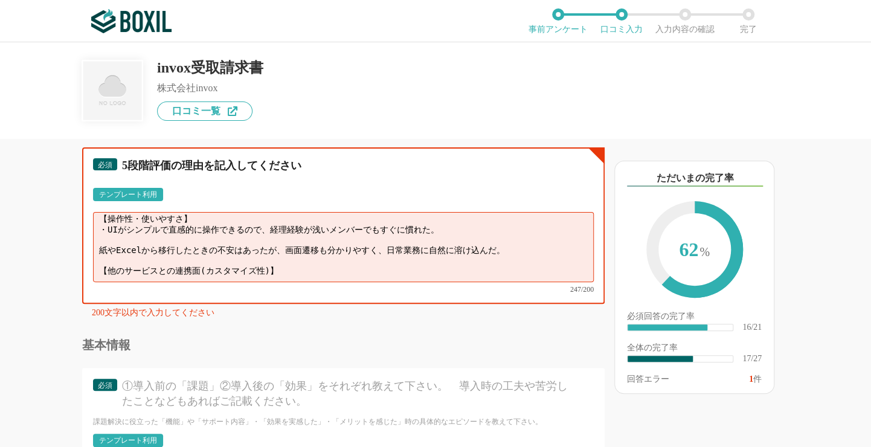
scroll to position [49, 0]
drag, startPoint x: 98, startPoint y: 255, endPoint x: 283, endPoint y: 254, distance: 185.3
click at [283, 254] on textarea "【役立った機能面】 ・フォーマットがバラバラな請求書でもデータ化できるので、取引先ごとに対応を変える必要がなくなった。 ・承認フローがシステム上で管理できるた…" at bounding box center [343, 247] width 500 height 70
click at [298, 254] on textarea "【役立った機能面】 ・フォーマットがバラバラな請求書でもデータ化できるので、取引先ごとに対応を変える必要がなくなった。 ・承認フローがシステム上で管理できるた…" at bounding box center [343, 247] width 500 height 70
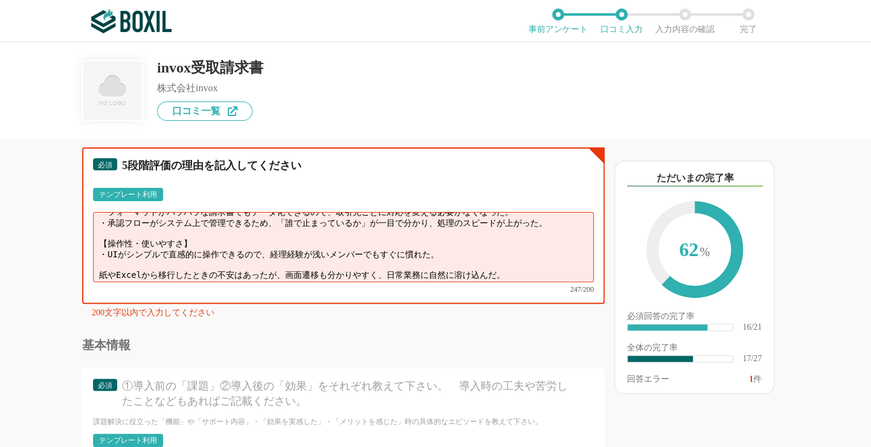
scroll to position [0, 0]
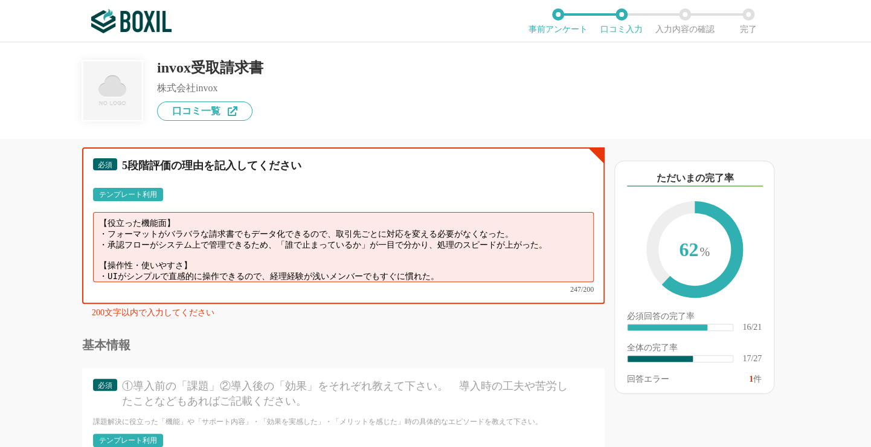
click at [126, 251] on textarea "【役立った機能面】 ・フォーマットがバラバラな請求書でもデータ化できるので、取引先ごとに対応を変える必要がなくなった。 ・承認フローがシステム上で管理できるた…" at bounding box center [343, 247] width 500 height 70
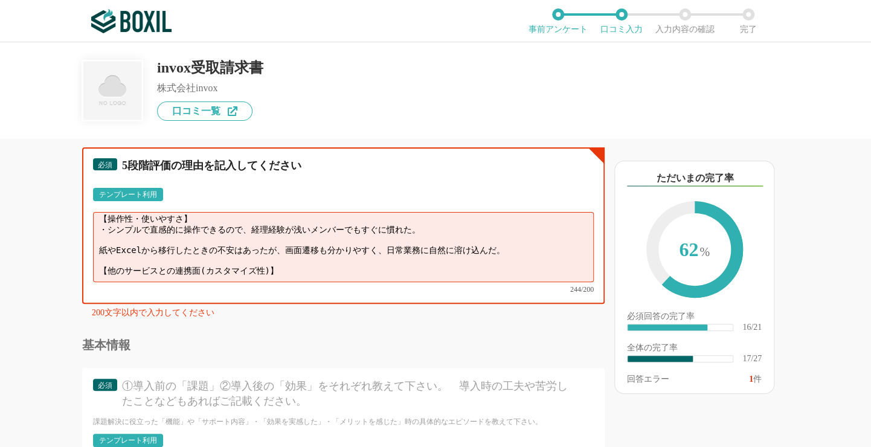
scroll to position [49, 0]
drag, startPoint x: 98, startPoint y: 220, endPoint x: 478, endPoint y: 230, distance: 379.9
click at [478, 230] on textarea "【役立った機能面】 ・フォーマットがバラバラな請求書でもデータ化できるので、取引先ごとに対応を変える必要がなくなった。 ・承認フローがシステム上で管理できるた…" at bounding box center [343, 247] width 500 height 70
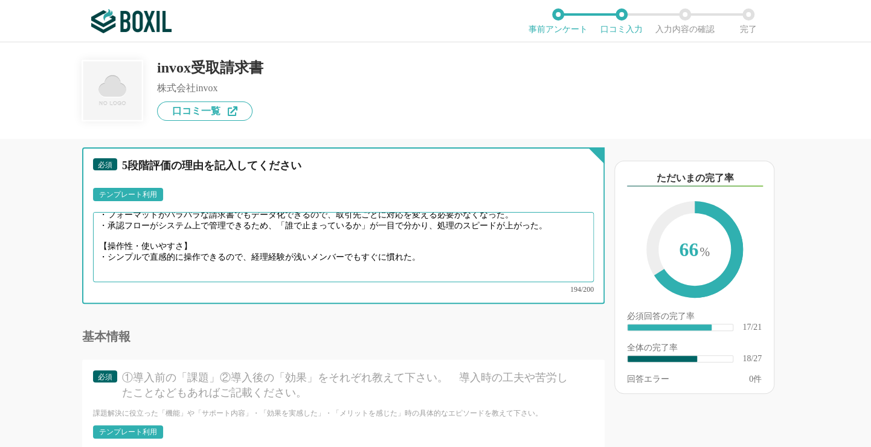
scroll to position [0, 0]
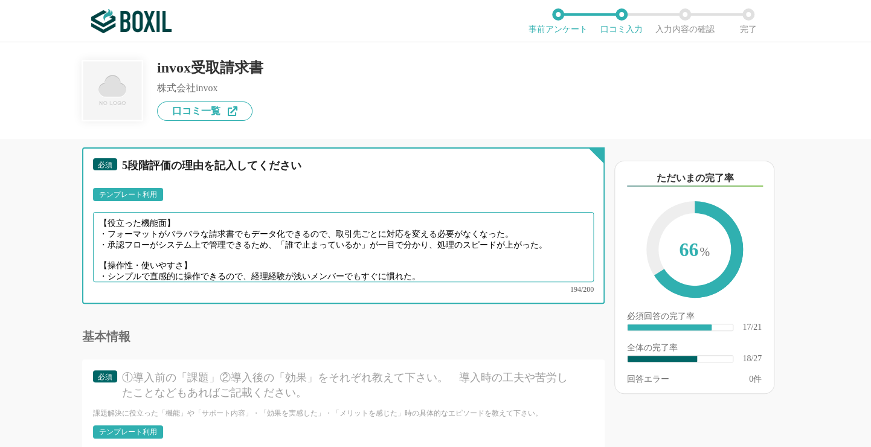
click at [145, 234] on textarea "【役立った機能面】 ・フォーマットがバラバラな請求書でもデータ化できるので、取引先ごとに対応を変える必要がなくなった。 ・承認フローがシステム上で管理できるた…" at bounding box center [343, 247] width 500 height 70
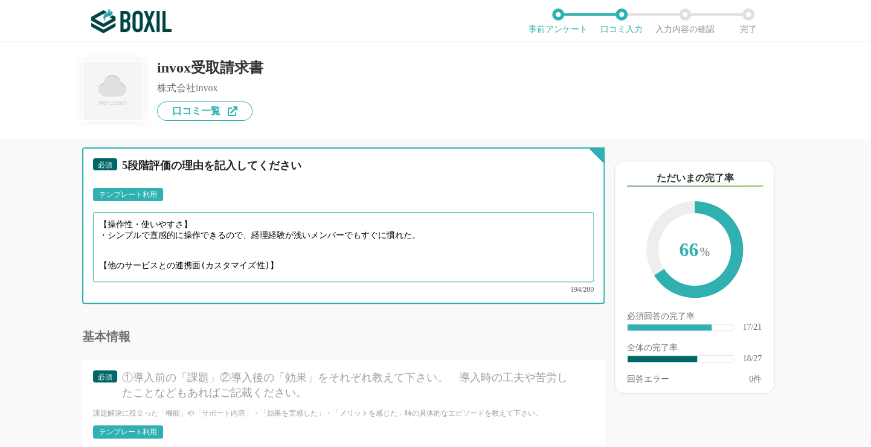
click at [109, 222] on textarea "【役立った機能面】 ・フォーマットがバラバラな請求書でもデータ化できるので、取引先ごとに対応を変える必要がなくなった。 ・承認フローがシステム上で管理できるた…" at bounding box center [343, 247] width 500 height 70
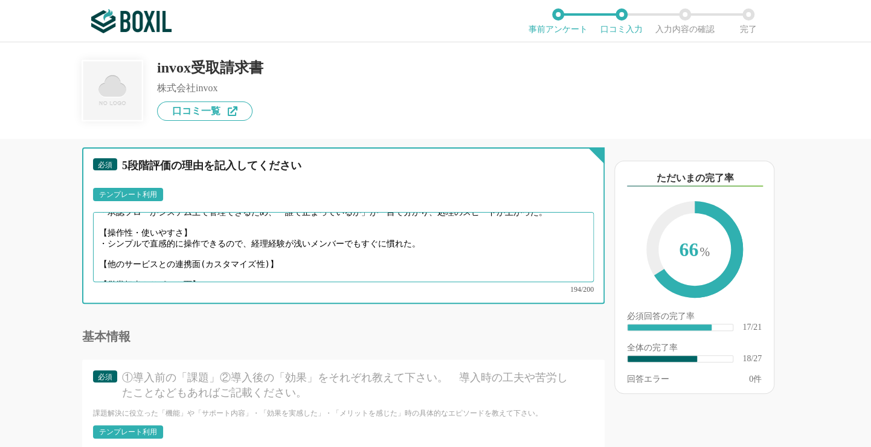
click at [289, 237] on textarea "【役立った機能面】 ・フォーマットがバラバラな請求書でもデータ化できるので、取引先ごとに対応を変える必要がなくなった。 ・承認フローがシステム上で管理できるた…" at bounding box center [343, 247] width 500 height 70
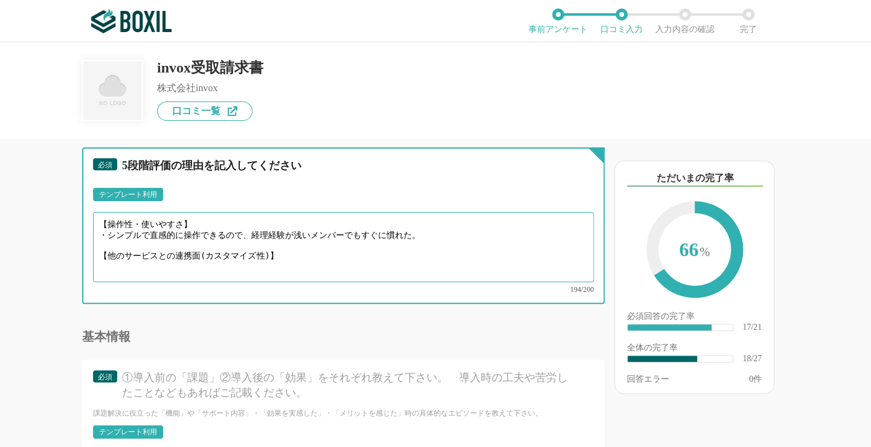
paste textarea "PCA会計との連携がスムーズで、仕訳データを直接取り込めるのは非常に便利。"
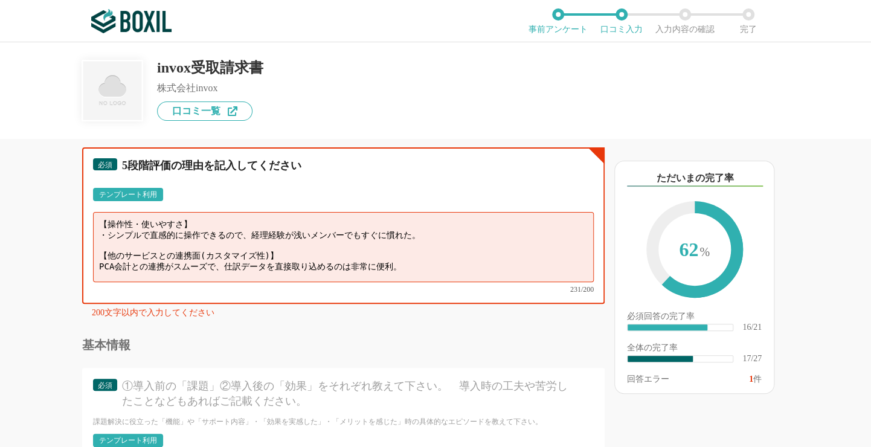
click at [206, 254] on textarea "【役立った機能面】 ・フォーマットがバラバラな請求書でもデータ化できるので、取引先ごとに対応を変える必要がなくなった。 ・承認フローがシステム上で管理できるた…" at bounding box center [343, 247] width 500 height 70
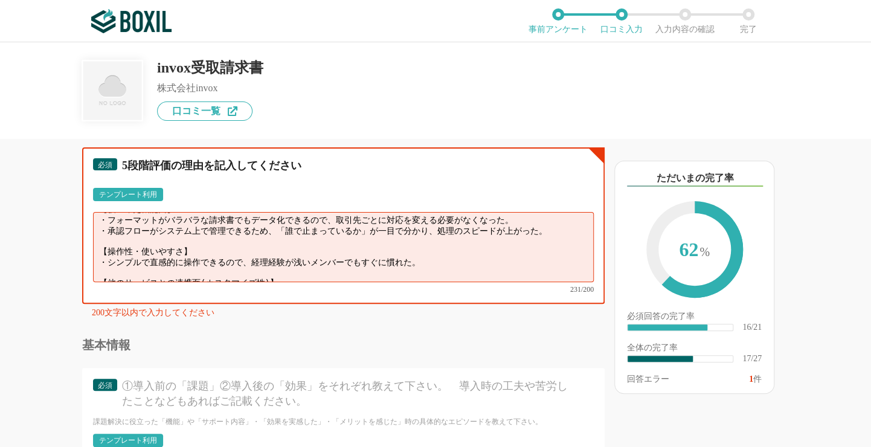
scroll to position [0, 0]
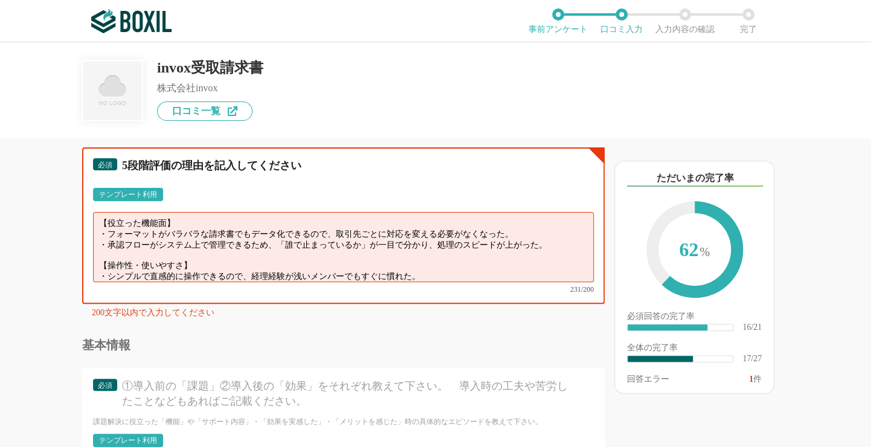
drag, startPoint x: 92, startPoint y: 227, endPoint x: 420, endPoint y: 234, distance: 327.3
click at [420, 234] on textarea "【役立った機能面】 ・フォーマットがバラバラな請求書でもデータ化できるので、取引先ごとに対応を変える必要がなくなった。 ・承認フローがシステム上で管理できるた…" at bounding box center [343, 247] width 500 height 70
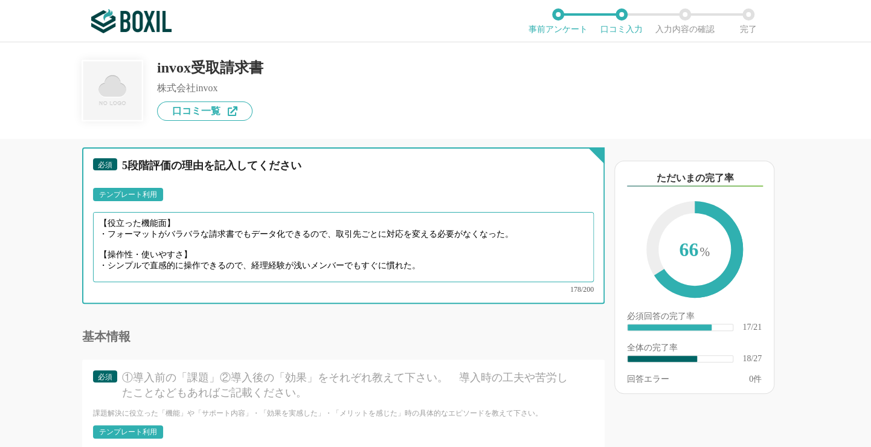
drag, startPoint x: 472, startPoint y: 220, endPoint x: 505, endPoint y: 222, distance: 33.3
click at [505, 222] on textarea "【役立った機能面】 ・フォーマットがバラバラな請求書でもデータ化できるので、取引先ごとに対応を変える必要がなくなった。 【操作性・使いやすさ】 ・シンプルで直…" at bounding box center [343, 247] width 500 height 70
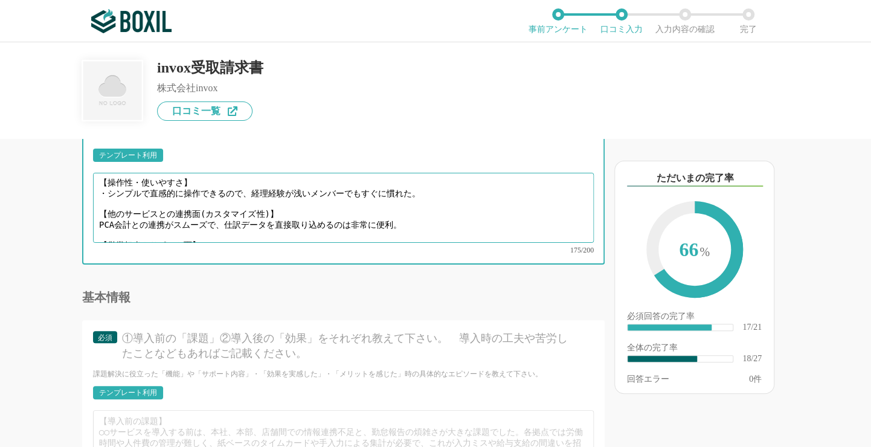
scroll to position [2173, 0]
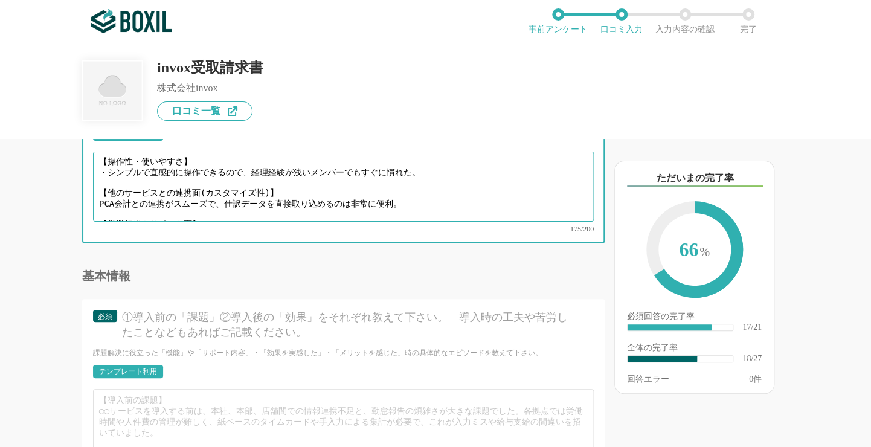
click at [211, 188] on textarea "【役立った機能面】 ・フォーマットがバラバラな請求書でもデータ化できるので、取引先ごとに対応を変える必要がない。 【操作性・使いやすさ】 ・シンプルで直感的に…" at bounding box center [343, 187] width 500 height 70
click at [213, 193] on textarea "【役立った機能面】 ・フォーマットがバラバラな請求書でもデータ化できるので、取引先ごとに対応を変える必要がない。 【操作性・使いやすさ】 ・シンプルで直感的に…" at bounding box center [343, 187] width 500 height 70
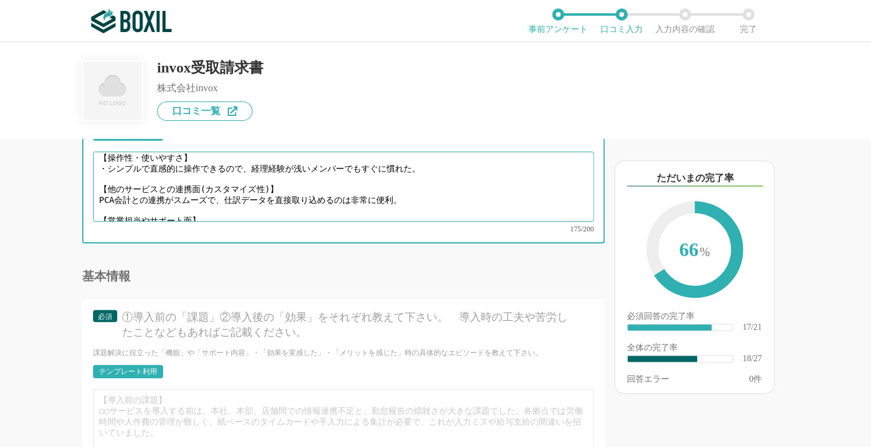
paste textarea "導入初期に不明点が多かったが、営業担当が粘り強く対応してくれたので安心感があった。"
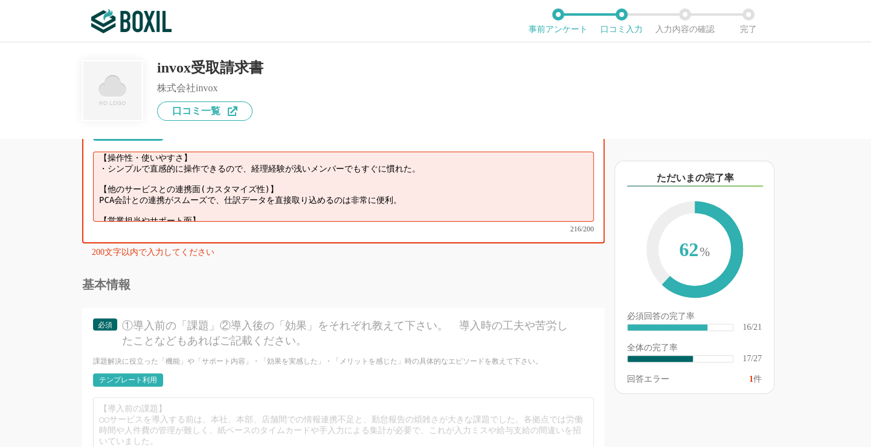
click at [98, 170] on textarea "【役立った機能面】 ・フォーマットがバラバラな請求書でもデータ化できるので、取引先ごとに対応を変える必要がない。 【操作性・使いやすさ】 ・シンプルで直感的に…" at bounding box center [343, 187] width 500 height 70
click at [97, 173] on textarea "【役立った機能面】 ・フォーマットがバラバラな請求書でもデータ化できるので、取引先ごとに対応を変える必要がない。 【操作性・使いやすさ】 ・シンプルで直感的に…" at bounding box center [343, 187] width 500 height 70
drag, startPoint x: 104, startPoint y: 170, endPoint x: 225, endPoint y: 176, distance: 120.9
click at [225, 176] on textarea "【役立った機能面】 ・フォーマットがバラバラな請求書でもデータ化できるので、取引先ごとに対応を変える必要がない。 【操作性・使いやすさ】 ・シンプルで直感的に…" at bounding box center [343, 187] width 500 height 70
click at [99, 194] on textarea "【役立った機能面】 ・フォーマットがバラバラな請求書でもデータ化できるので、取引先ごとに対応を変える必要がない。 【操作性・使いやすさ】 ・シンプルで直感的に…" at bounding box center [343, 187] width 500 height 70
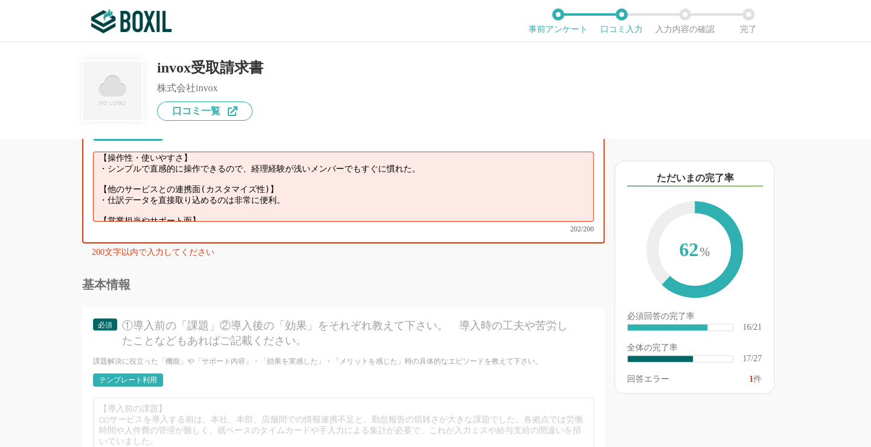
scroll to position [41, 0]
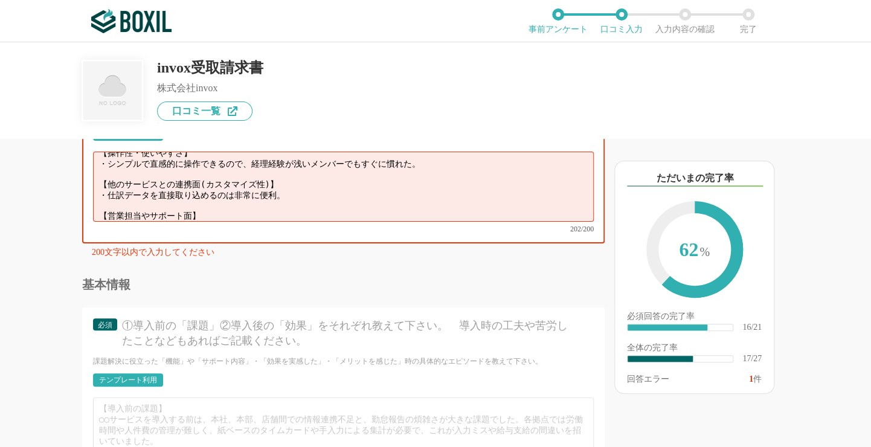
drag, startPoint x: 102, startPoint y: 196, endPoint x: 231, endPoint y: 192, distance: 128.6
click at [231, 192] on textarea "【役立った機能面】 ・フォーマットがバラバラな請求書でもデータ化できるので、取引先ごとに対応を変える必要がない。 【操作性・使いやすさ】 ・シンプルで直感的に…" at bounding box center [343, 187] width 500 height 70
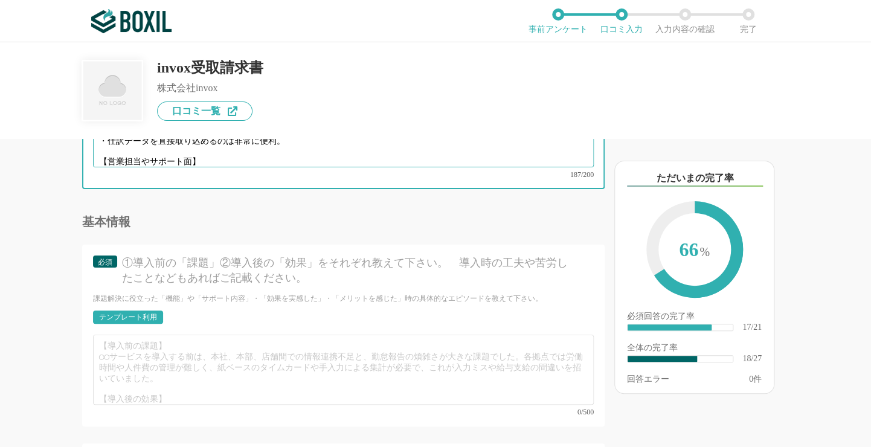
scroll to position [2234, 0]
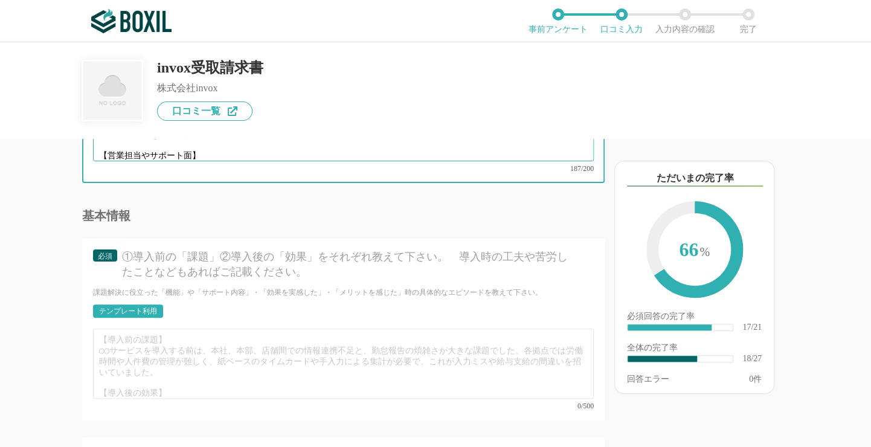
type textarea "【役立った機能面】 ・フォーマットがバラバラな請求書でもデータ化できるので、取引先ごとに対応を変える必要がない。 【操作性・使いやすさ】 ・シンプルで直感的に…"
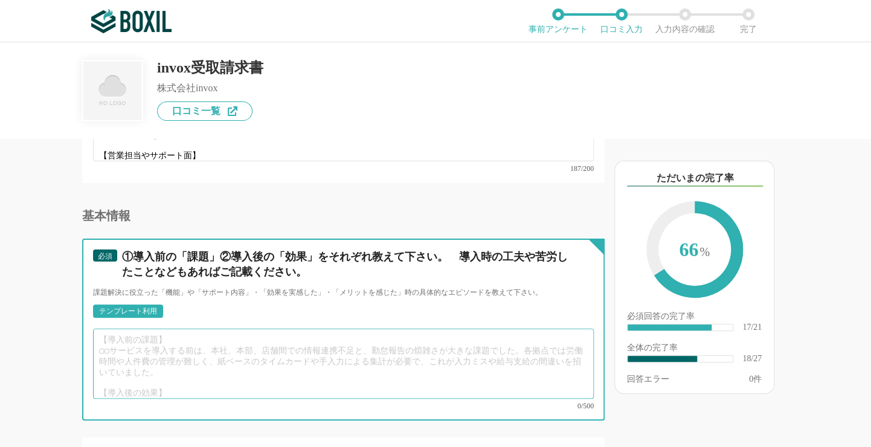
click at [149, 340] on textarea at bounding box center [343, 363] width 500 height 70
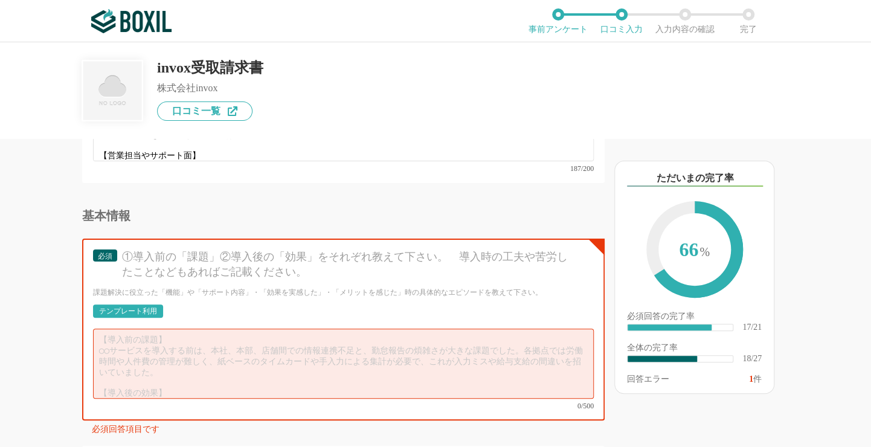
click at [134, 307] on div "テンプレート利用" at bounding box center [128, 310] width 58 height 7
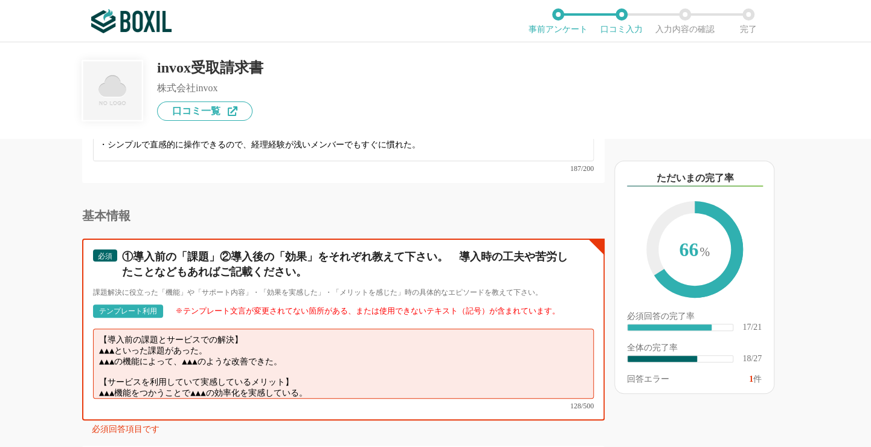
drag, startPoint x: 107, startPoint y: 318, endPoint x: 231, endPoint y: 321, distance: 124.4
click at [231, 328] on textarea "【導入前の課題とサービスでの解決】 ▲▲▲といった課題があった。 ▲▲▲の機能によって、▲▲▲のような改善できた。 【サービスを利用していて実感しているメリッ…" at bounding box center [343, 363] width 500 height 70
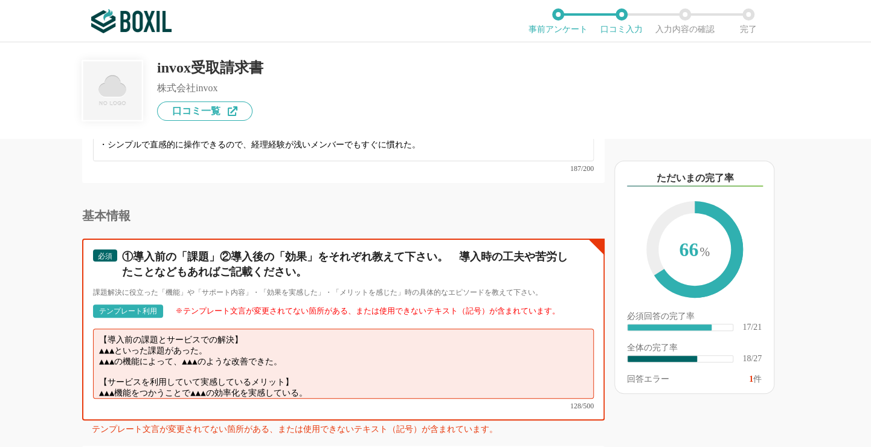
drag, startPoint x: 106, startPoint y: 350, endPoint x: 281, endPoint y: 353, distance: 175.1
click at [281, 353] on textarea "【導入前の課題とサービスでの解決】 ▲▲▲といった課題があった。 ▲▲▲の機能によって、▲▲▲のような改善できた。 【サービスを利用していて実感しているメリッ…" at bounding box center [343, 363] width 500 height 70
drag, startPoint x: 99, startPoint y: 326, endPoint x: 299, endPoint y: 331, distance: 200.5
click at [299, 331] on textarea "【導入前の課題とサービスでの解決】 ▲▲▲といった課題があった。 ▲▲▲の機能によって、▲▲▲のような改善できた。 【サービスを利用していて実感しているメリッ…" at bounding box center [343, 363] width 500 height 70
paste textarea "導入前は請求書ごとに形式がバラバラで、入力や仕訳設定に多くの時間を取られ、承認フローも紙やメールに頼るため処理が滞りがちでした。invoxを導入してからは自動…"
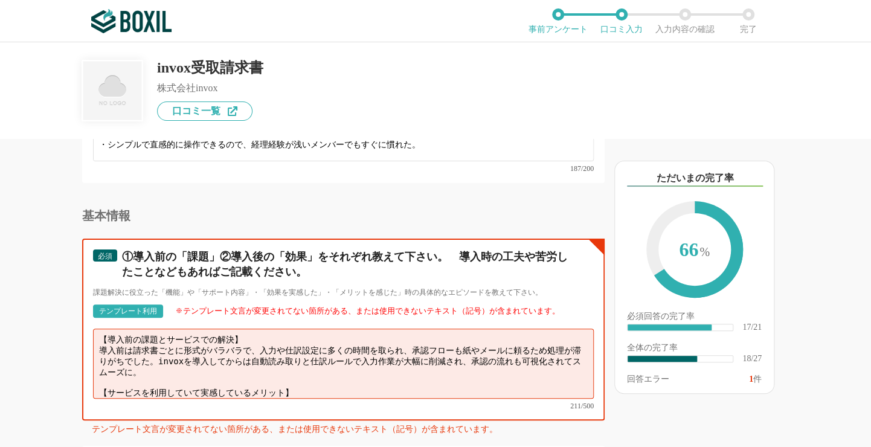
scroll to position [16, 0]
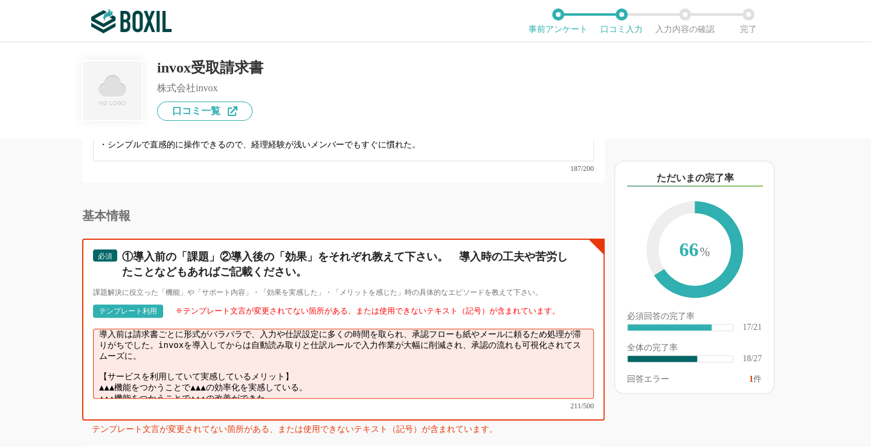
click at [158, 329] on textarea "【導入前の課題とサービスでの解決】 導入前は請求書ごとに形式がバラバラで、入力や仕訳設定に多くの時間を取られ、承認フローも紙やメールに頼るため処理が滞りがちで…" at bounding box center [343, 363] width 500 height 70
drag, startPoint x: 98, startPoint y: 350, endPoint x: 302, endPoint y: 360, distance: 204.3
click at [302, 360] on textarea "【導入前の課題とサービスでの解決】 導入前は請求書ごとに形式がバラバラで、入力や仕訳設定に多くの時間を取られ、承認フローも紙やメールに頼るため処理が滞りがちで…" at bounding box center [343, 363] width 500 height 70
paste textarea "PCA会計ともシームレスに連携できるため決算処理が早まり、過去の請求書検索やペーパーレス化の効果も実感しています"
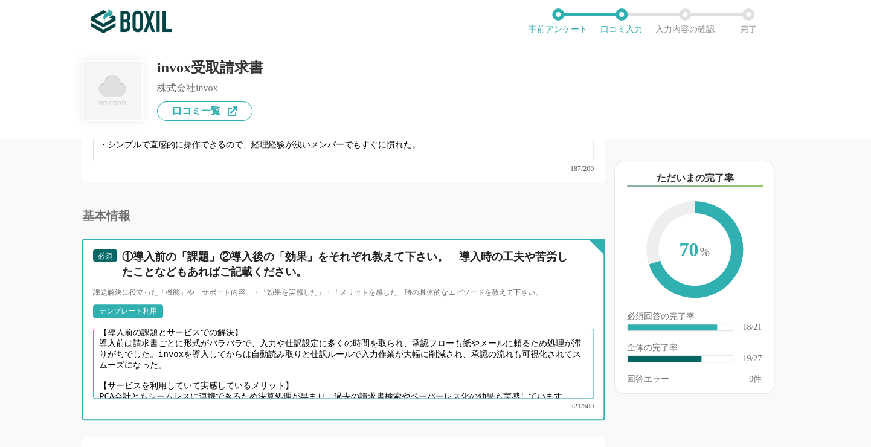
scroll to position [8, 0]
click at [496, 360] on textarea "【導入前の課題とサービスでの解決】 導入前は請求書ごとに形式がバラバラで、入力や仕訳設定に多くの時間を取られ、承認フローも紙やメールに頼るため処理が滞りがちで…" at bounding box center [343, 363] width 500 height 70
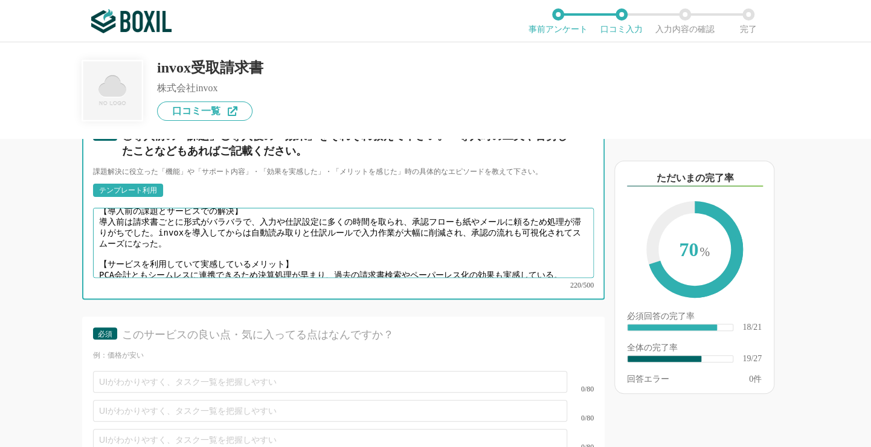
scroll to position [2415, 0]
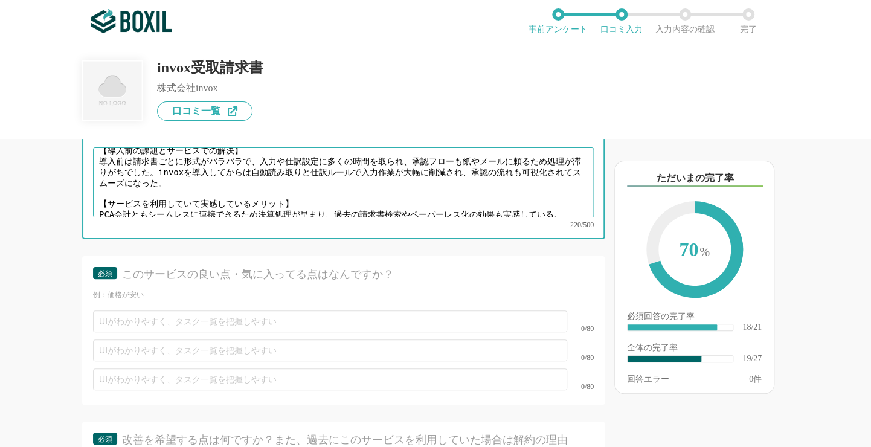
type textarea "【導入前の課題とサービスでの解決】 導入前は請求書ごとに形式がバラバラで、入力や仕訳設定に多くの時間を取られ、承認フローも紙やメールに頼るため処理が滞りがちで…"
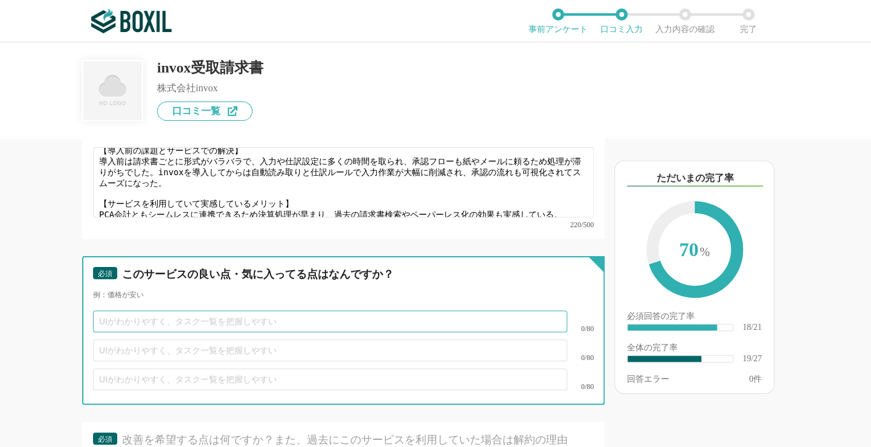
click at [129, 310] on input "text" at bounding box center [330, 321] width 474 height 22
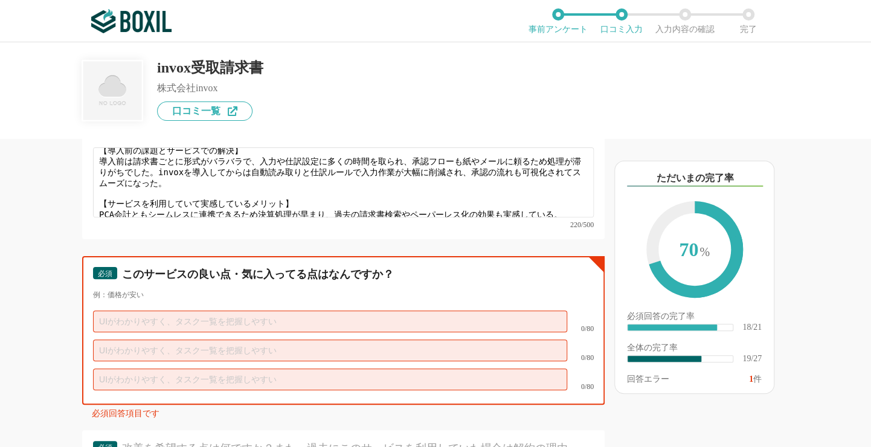
click at [115, 310] on input "text" at bounding box center [330, 321] width 474 height 22
paste input "入力作業が劇的に減るので、担当者の負担をすぐに軽くできる。"
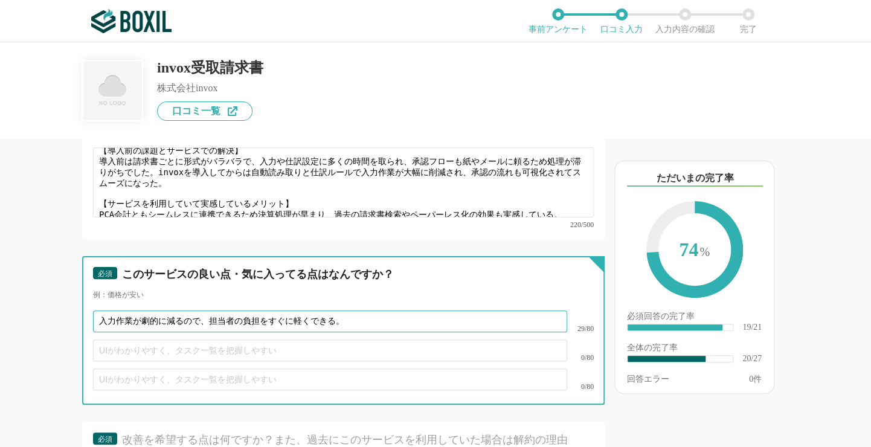
type input "入力作業が劇的に減るので、担当者の負担をすぐに軽くできる。"
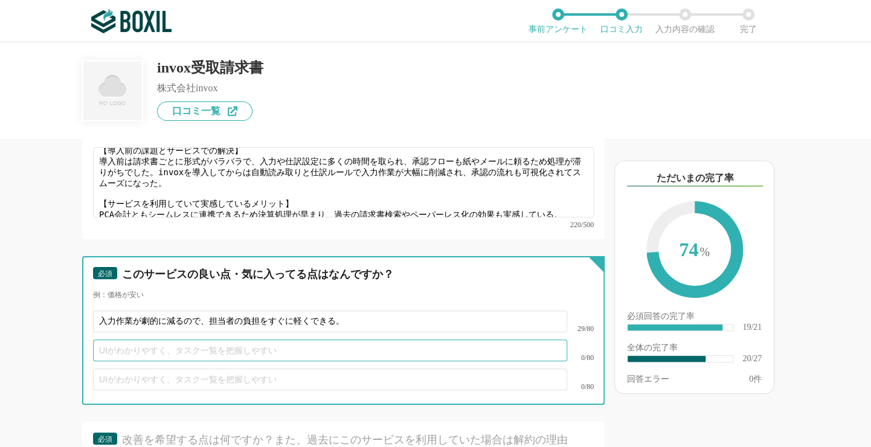
click at [106, 339] on input "text" at bounding box center [330, 350] width 474 height 22
click at [109, 339] on input "text" at bounding box center [330, 350] width 474 height 22
paste input "承認フローが可視化され、誰で止まっているか一目で分かる。"
type input "承認フローが可視化され、誰で止まっているか一目で分かる。"
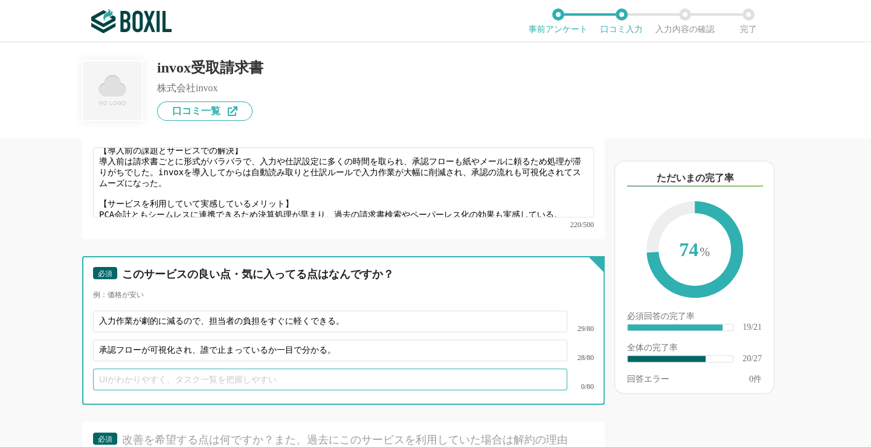
click at [107, 368] on input "text" at bounding box center [330, 379] width 474 height 22
paste input "主要な会計ソフトにシームレスにデータ連携できる。"
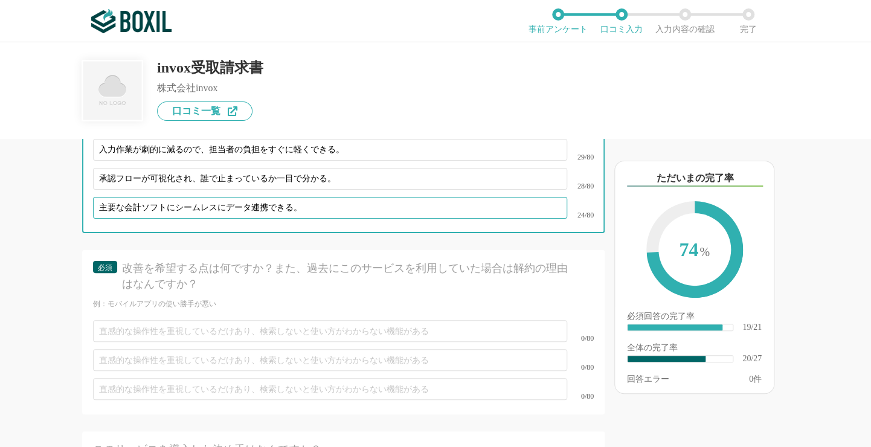
scroll to position [2596, 0]
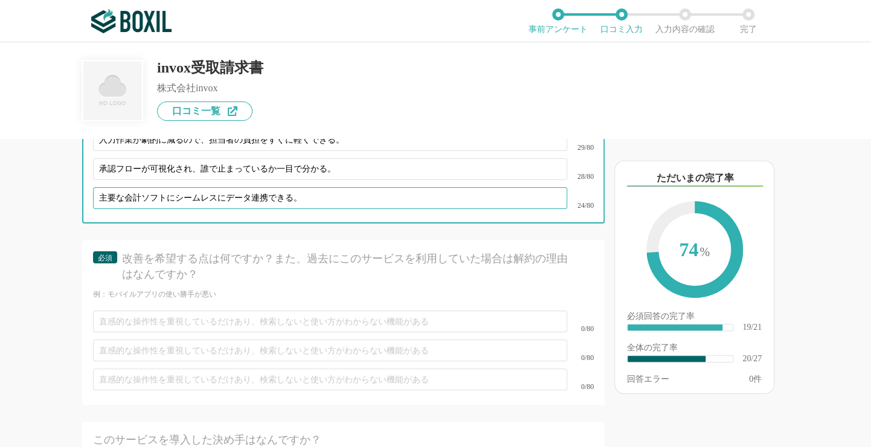
type input "主要な会計ソフトにシームレスにデータ連携できる。"
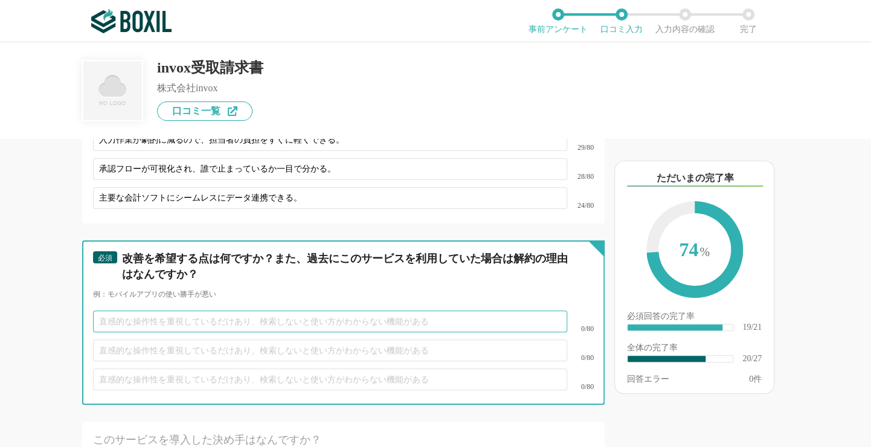
click at [125, 310] on input "text" at bounding box center [330, 321] width 474 height 22
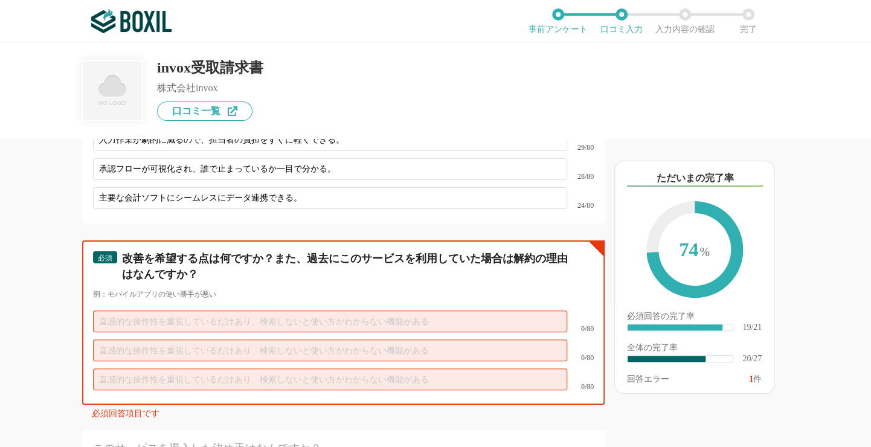
click at [120, 310] on input "text" at bounding box center [330, 321] width 474 height 22
paste input "取引先によってはクセのある書式があり、OCRでの読み取り精度が不十分"
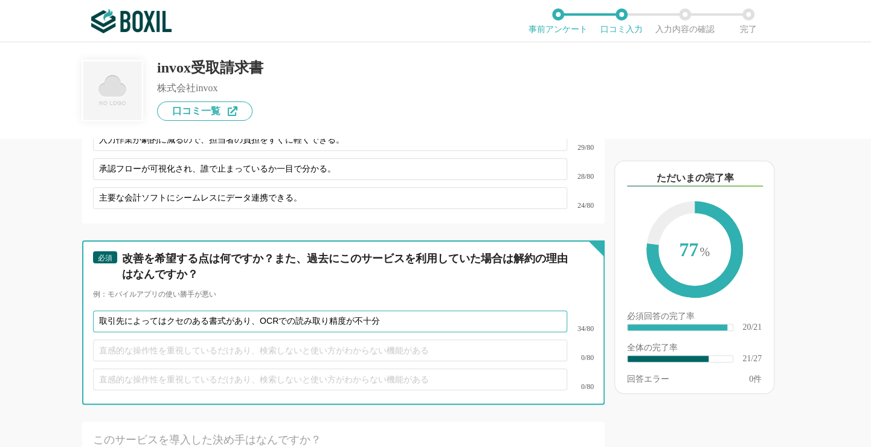
type input "取引先によってはクセのある書式があり、OCRでの読み取り精度が不十分"
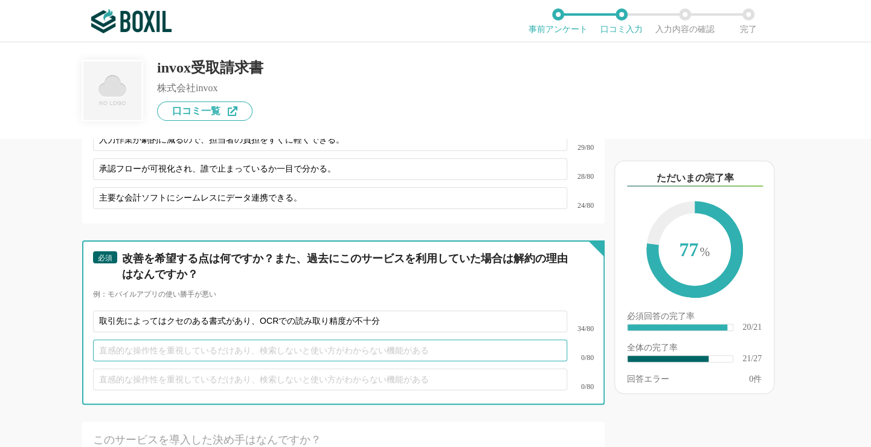
click at [122, 339] on input "text" at bounding box center [330, 350] width 474 height 22
paste input "「なぜ読み込めなかったのか」「どこを修正すればいいのか」が分かりにくいので、改善ガイドが欲しい。"
type input "「なぜ読み込めなかったのか」「どこを修正すればいいのか」が分かりにくいので、改善ガイドが欲しい。"
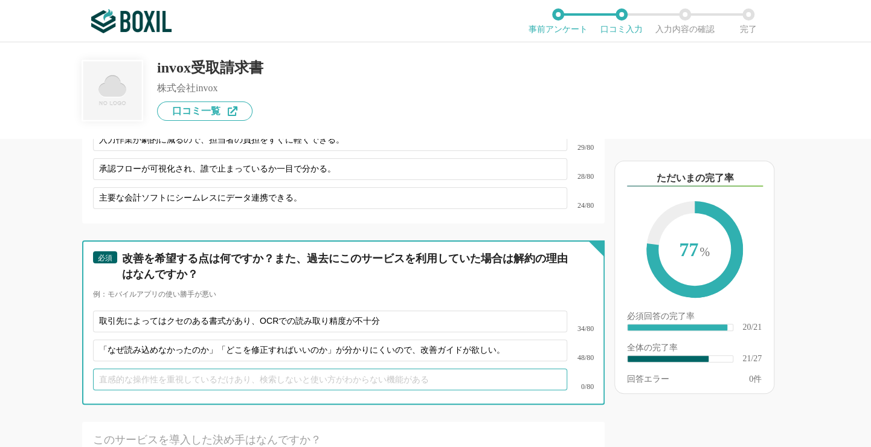
click at [116, 368] on input "text" at bounding box center [330, 379] width 474 height 22
type input "や"
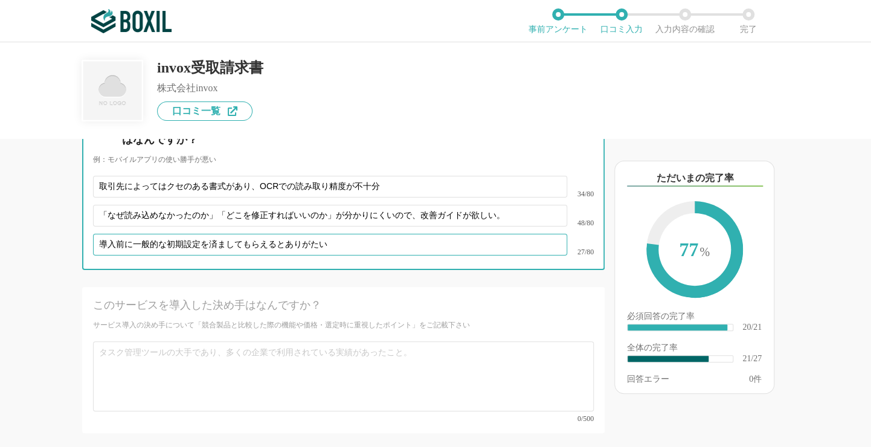
scroll to position [2837, 0]
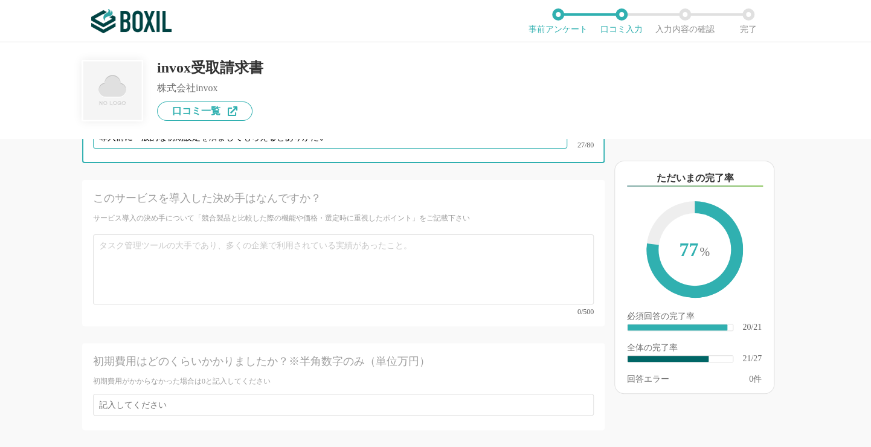
type input "導入前に一般的な初期設定を済ましてもらえるとありがたい"
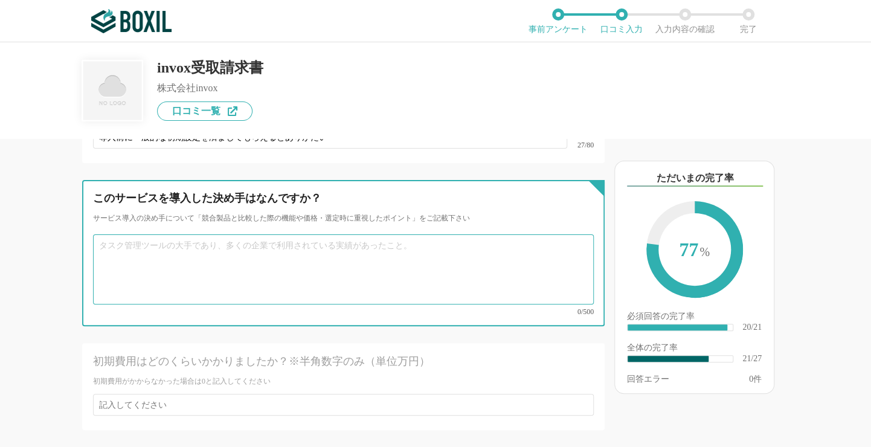
click at [121, 234] on textarea at bounding box center [343, 269] width 500 height 70
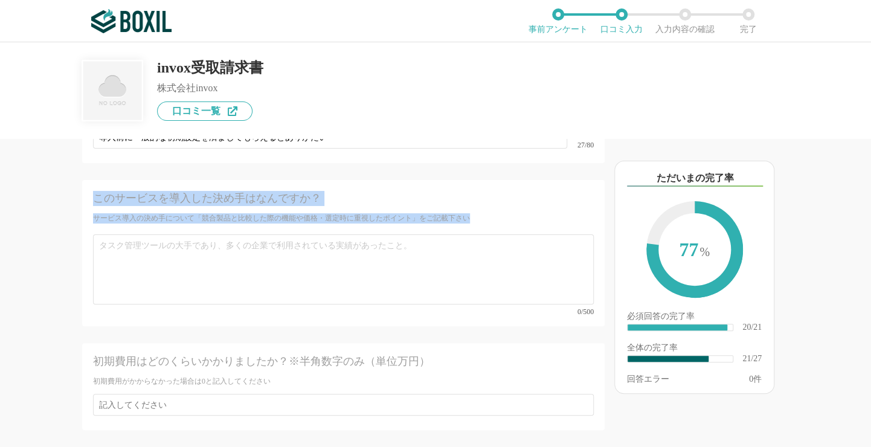
drag, startPoint x: 92, startPoint y: 170, endPoint x: 479, endPoint y: 191, distance: 388.2
click at [479, 191] on div "このサービスを導入した決め手はなんですか？ サービス導入の決め手について「競合製品と比較した際の機能や価格・選定時に重視したポイント」をご記載下さい 0/500" at bounding box center [343, 253] width 522 height 146
copy div "このサービスを導入した決め手はなんですか？ サービス導入の決め手について「競合製品と比較した際の機能や価格・選定時に重視したポイント」をご記載下さい"
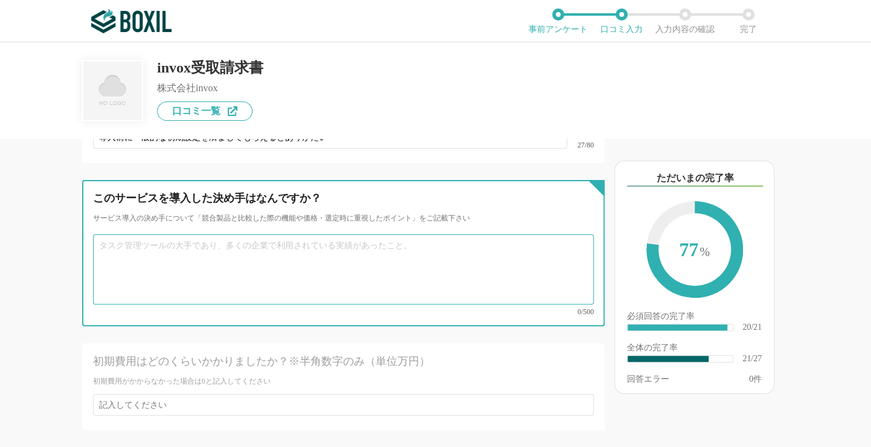
click at [119, 234] on textarea at bounding box center [343, 269] width 500 height 70
paste textarea "導入の決め手は、PCA会計との連携がスムーズで仕訳作業の効率化が見込めた点です。競合製品も検討しましたが、invoxは請求書の自動読み取り精度や承認フローの柔…"
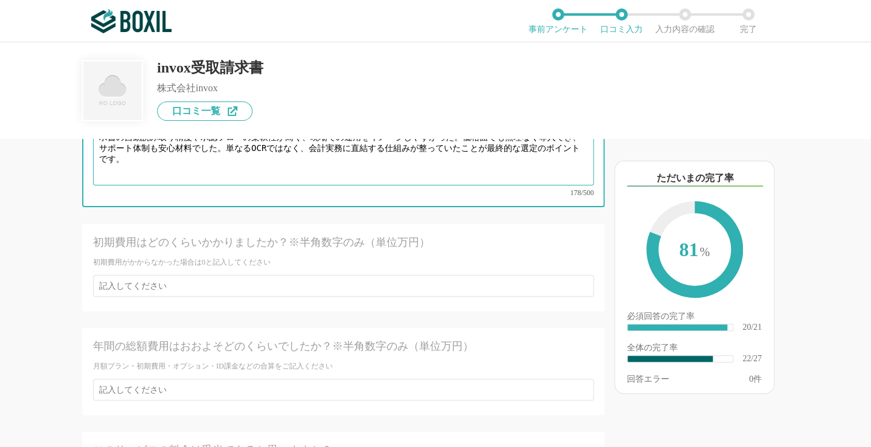
scroll to position [2958, 0]
type textarea "導入の決め手は、PCA会計との連携がスムーズで仕訳作業の効率化が見込めた点です。競合製品も検討しましたが、invoxは請求書の自動読み取り精度や承認フローの柔…"
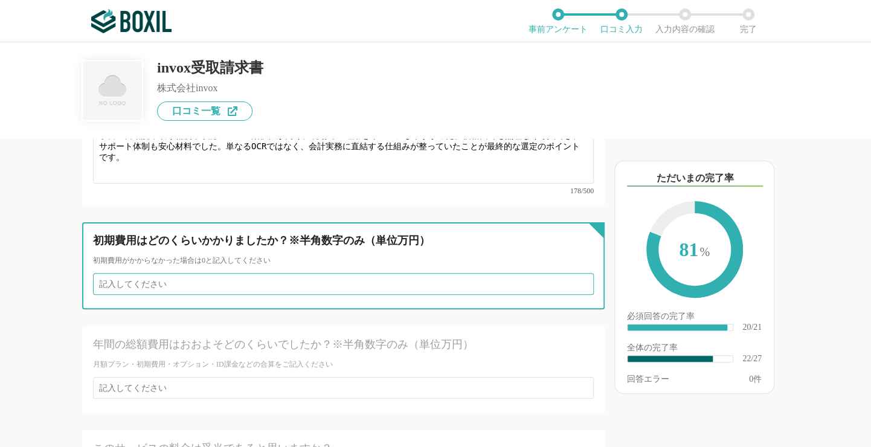
click at [158, 273] on input "number" at bounding box center [343, 284] width 500 height 22
click at [574, 273] on input "1" at bounding box center [343, 284] width 500 height 22
drag, startPoint x: 109, startPoint y: 243, endPoint x: 97, endPoint y: 240, distance: 12.4
click at [97, 273] on input "1" at bounding box center [343, 284] width 500 height 22
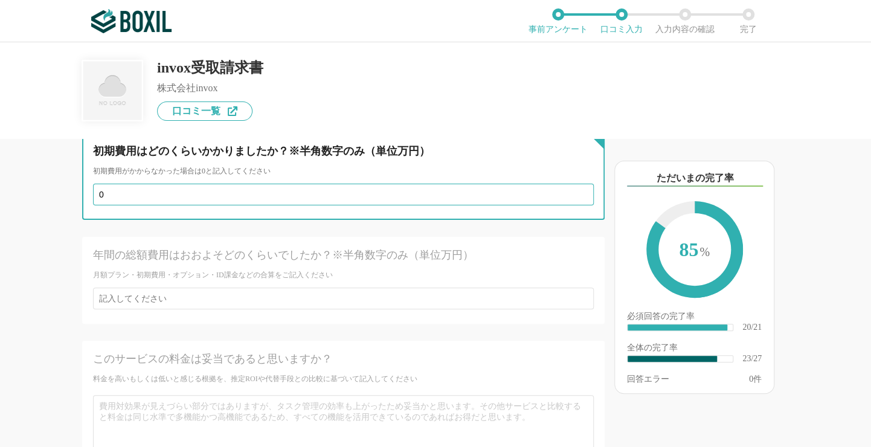
scroll to position [3019, 0]
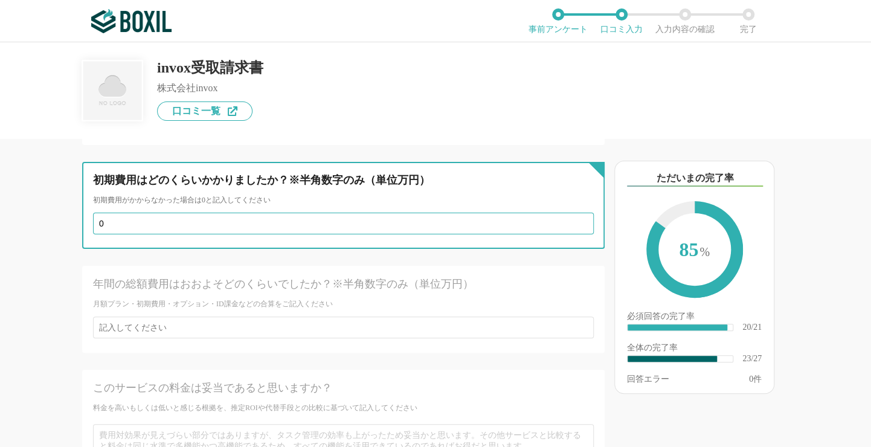
type input "0"
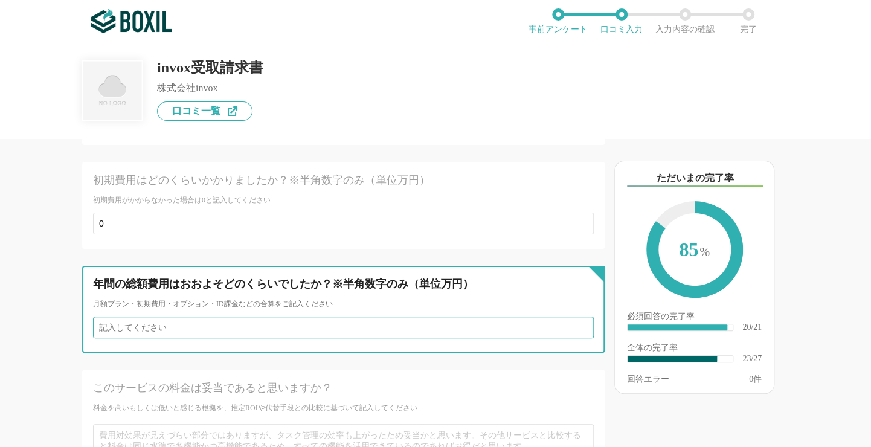
click at [147, 316] on input "number" at bounding box center [343, 327] width 500 height 22
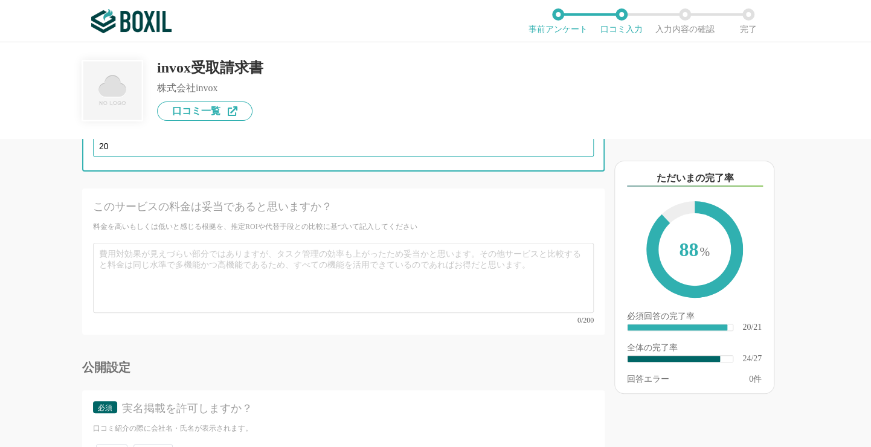
type input "20"
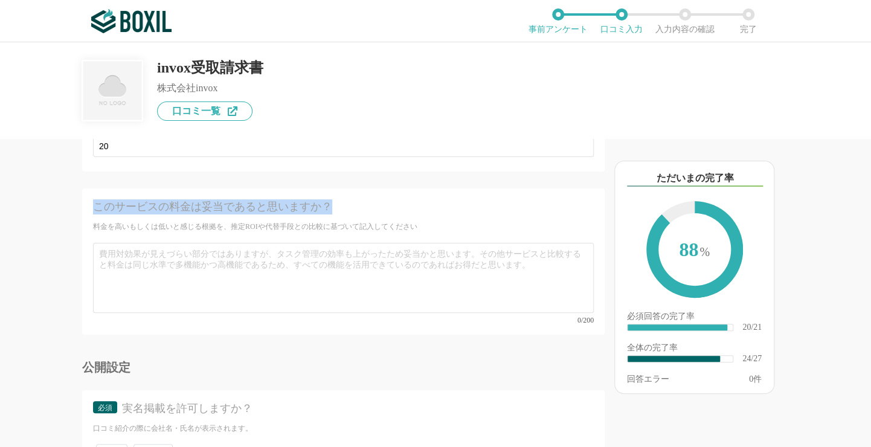
drag, startPoint x: 91, startPoint y: 166, endPoint x: 336, endPoint y: 164, distance: 245.1
click at [336, 188] on div "このサービスの料金は妥当であると思いますか？ 料金を高いもしくは低いと感じる根拠を、推定ROIや代替手段との比較に基づいて記入してください 0/200" at bounding box center [343, 261] width 522 height 146
drag, startPoint x: 336, startPoint y: 164, endPoint x: 296, endPoint y: 165, distance: 40.5
copy div "このサービスの料金は妥当であると思いますか？"
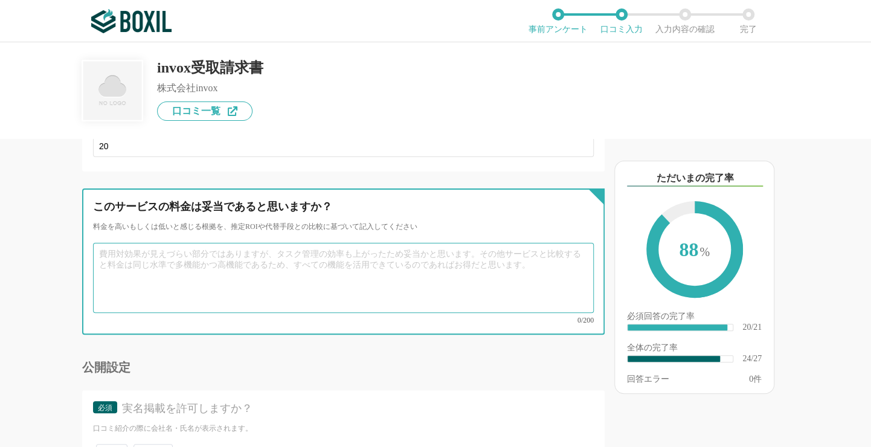
click at [123, 243] on textarea at bounding box center [343, 278] width 500 height 70
paste textarea "料金については、決して最安ではありませんが、請求書入力の削減や承認フローの効率化によって得られる効果を考えると十分に妥当だと感じています。人件費や決算のスピー…"
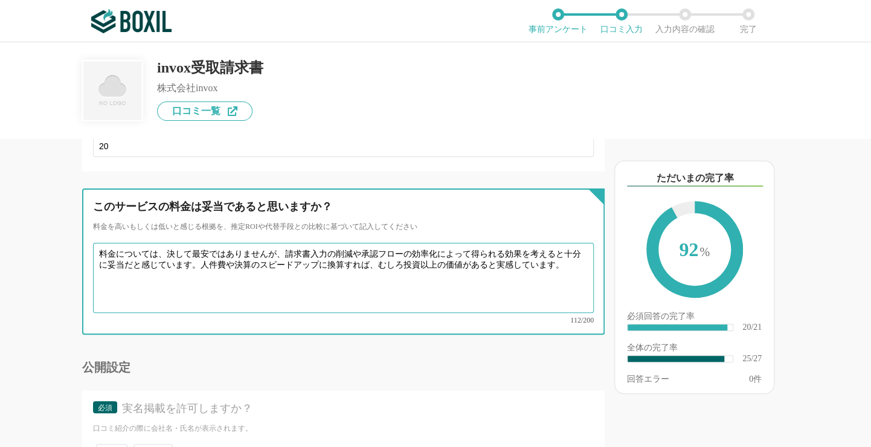
drag, startPoint x: 166, startPoint y: 213, endPoint x: 267, endPoint y: 214, distance: 101.4
click at [267, 243] on textarea "料金については、決して最安ではありませんが、請求書入力の削減や承認フローの効率化によって得られる効果を考えると十分に妥当だと感じています。人件費や決算のスピー…" at bounding box center [343, 278] width 500 height 70
click at [191, 243] on textarea "料金については、決して最安ではありませんが、請求書入力の削減や承認フローの効率化によって得られる効果を考えると十分に妥当だと感じています。人件費や決算のスピー…" at bounding box center [343, 278] width 500 height 70
drag, startPoint x: 165, startPoint y: 211, endPoint x: 286, endPoint y: 215, distance: 120.8
click at [286, 243] on textarea "料金については、決して最安ではありませんが、請求書入力の削減や承認フローの効率化によって得られる効果を考えると十分に妥当だと感じています。人件費や決算のスピー…" at bounding box center [343, 278] width 500 height 70
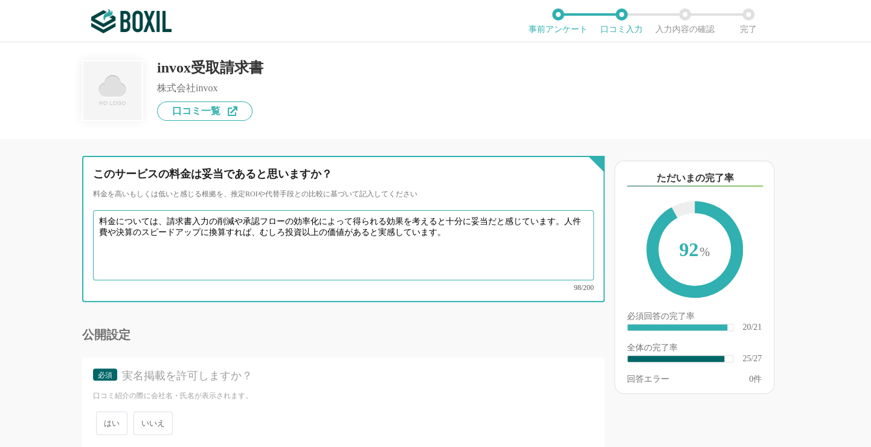
scroll to position [3249, 0]
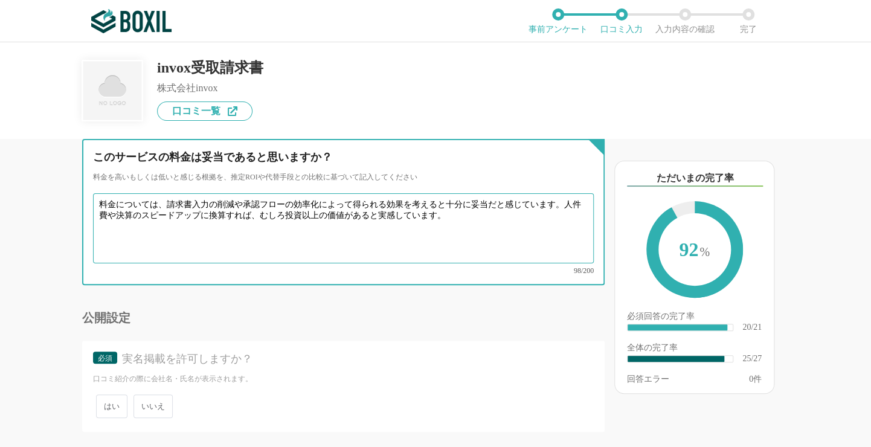
type textarea "料金については、請求書入力の削減や承認フローの効率化によって得られる効果を考えると十分に妥当だと感じています。人件費や決算のスピードアップに換算すれば、むしろ…"
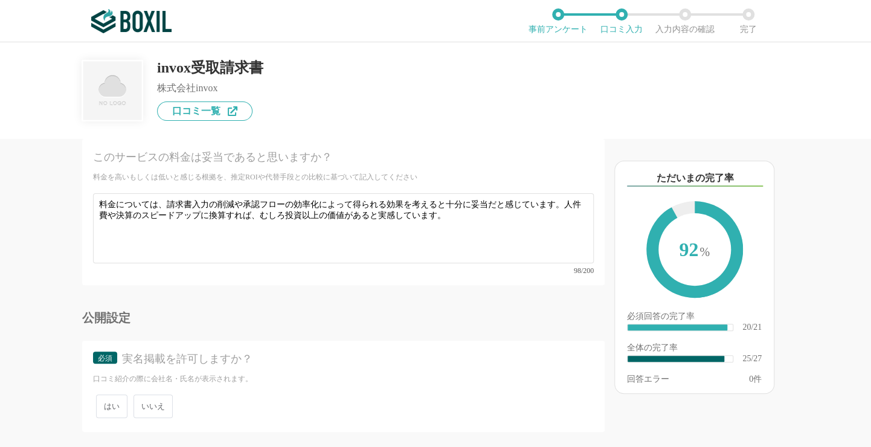
click at [155, 394] on span "いいえ" at bounding box center [152, 406] width 39 height 24
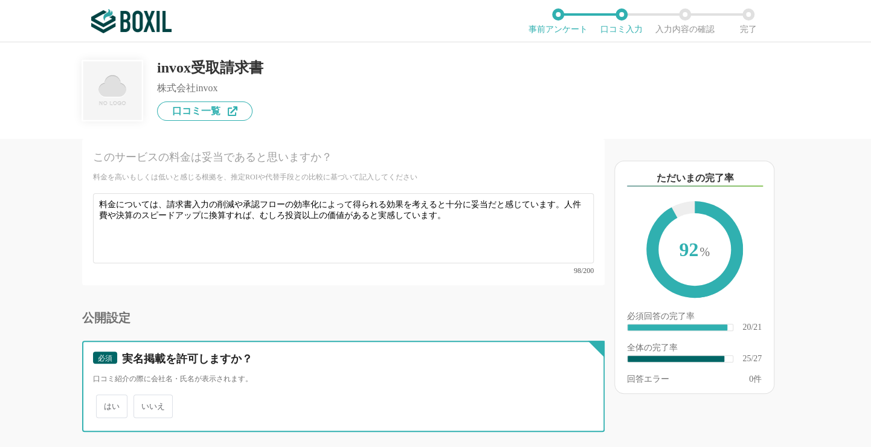
click at [144, 396] on input "いいえ" at bounding box center [140, 400] width 8 height 8
radio input "true"
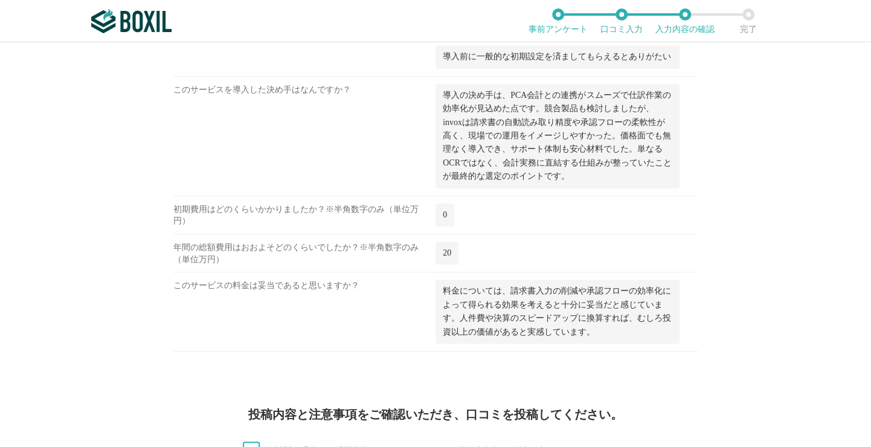
scroll to position [1751, 0]
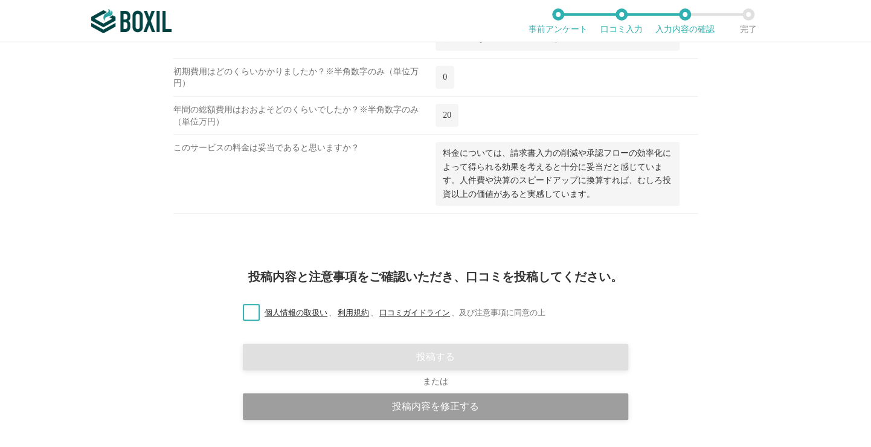
click at [252, 307] on label "個人情報の取扱い 、 利用規約 、 口コミガイドライン 、 及び注意事項に同意の上" at bounding box center [389, 313] width 312 height 13
click at [0, 0] on input "個人情報の取扱い 、 利用規約 、 口コミガイドライン 、 及び注意事項に同意の上" at bounding box center [0, 0] width 0 height 0
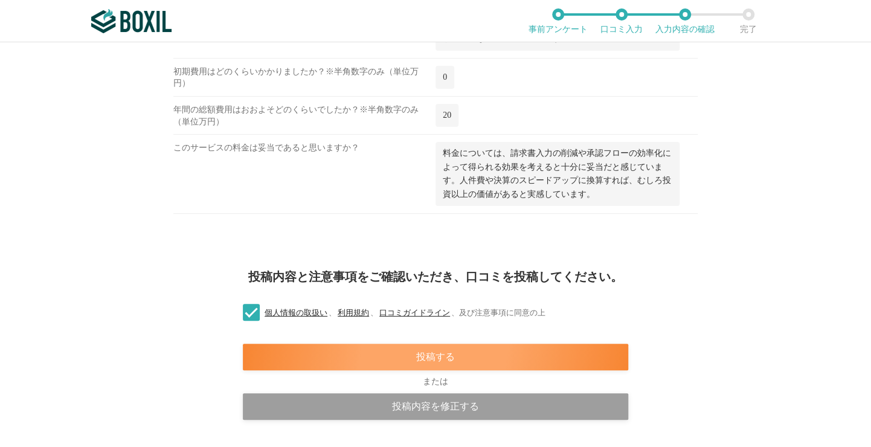
click at [432, 351] on div "投稿する" at bounding box center [435, 357] width 385 height 27
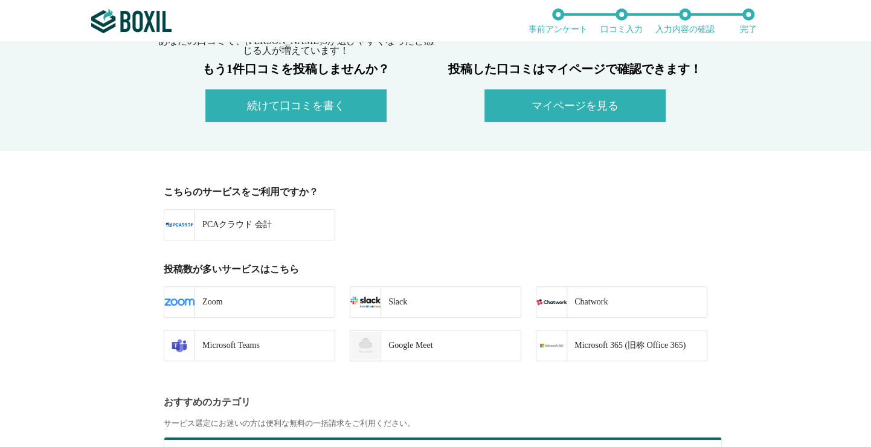
scroll to position [241, 0]
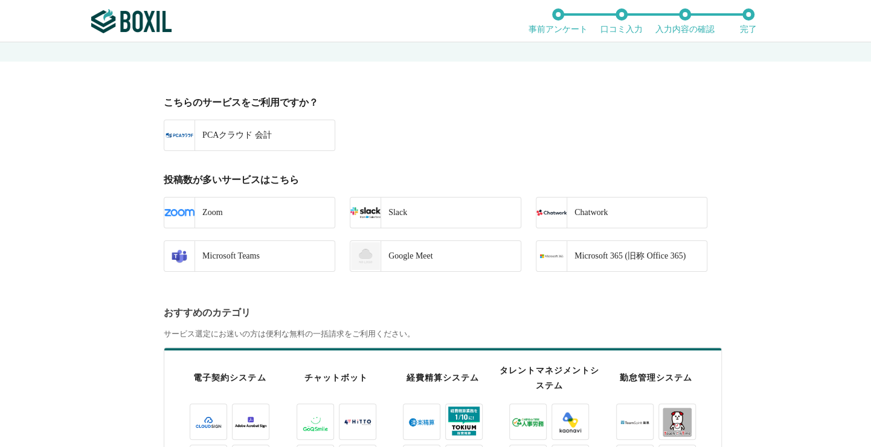
click at [214, 139] on div "PCAクラウド 会計" at bounding box center [232, 135] width 77 height 30
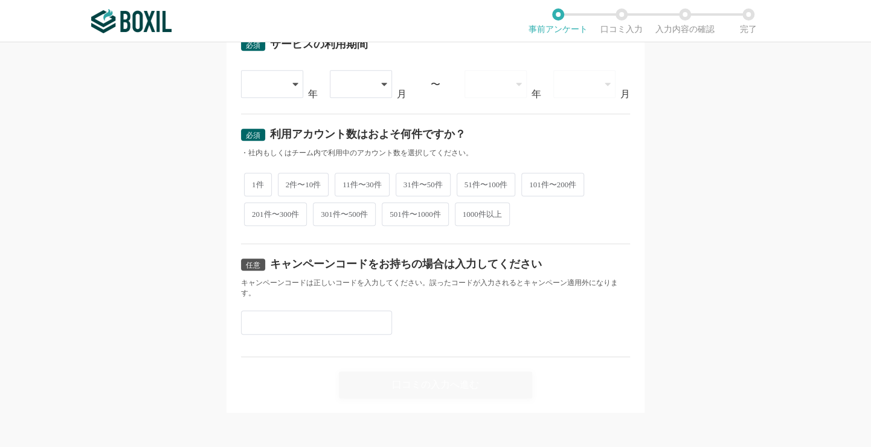
scroll to position [513, 0]
click at [283, 321] on input "text" at bounding box center [316, 322] width 151 height 24
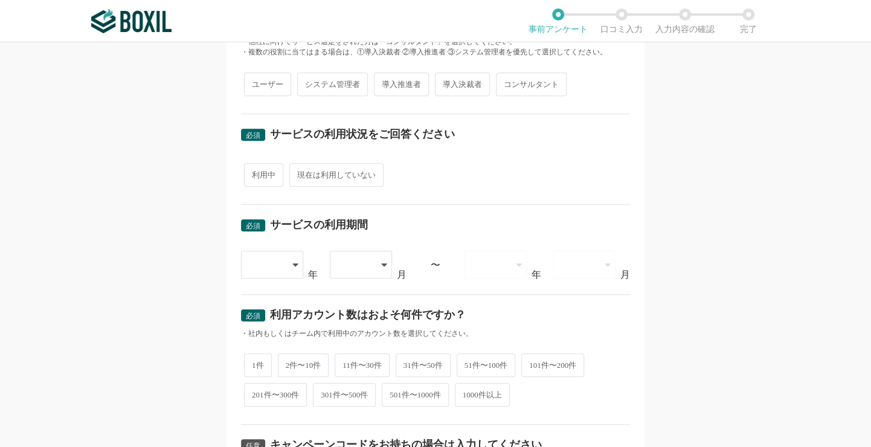
scroll to position [91, 0]
